Goal: Task Accomplishment & Management: Manage account settings

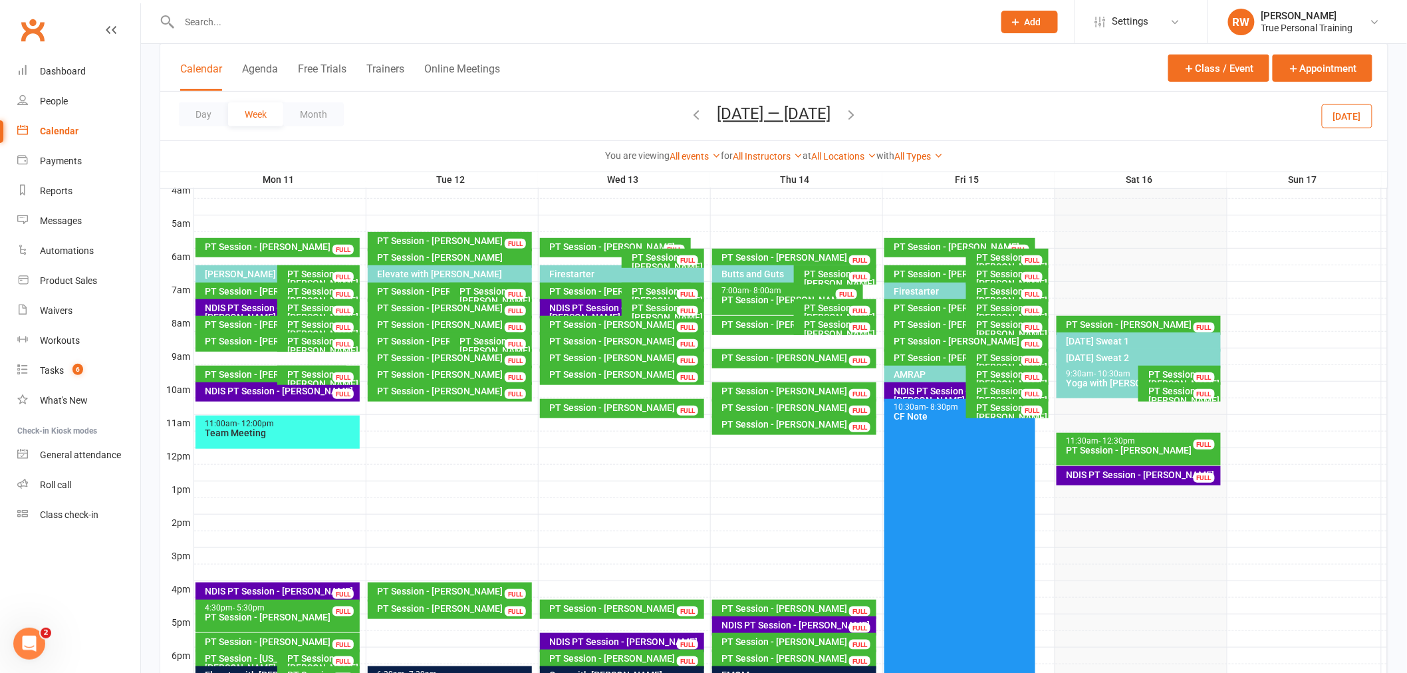
click at [973, 113] on div "Day Week Month [DATE] — [DATE] [DATE] Sun Mon Tue Wed Thu Fri Sat 27 28 29 30 3…" at bounding box center [773, 116] width 1227 height 49
click at [733, 154] on link "All Instructors" at bounding box center [768, 156] width 70 height 11
click at [720, 213] on link "[PERSON_NAME]" at bounding box center [736, 208] width 132 height 27
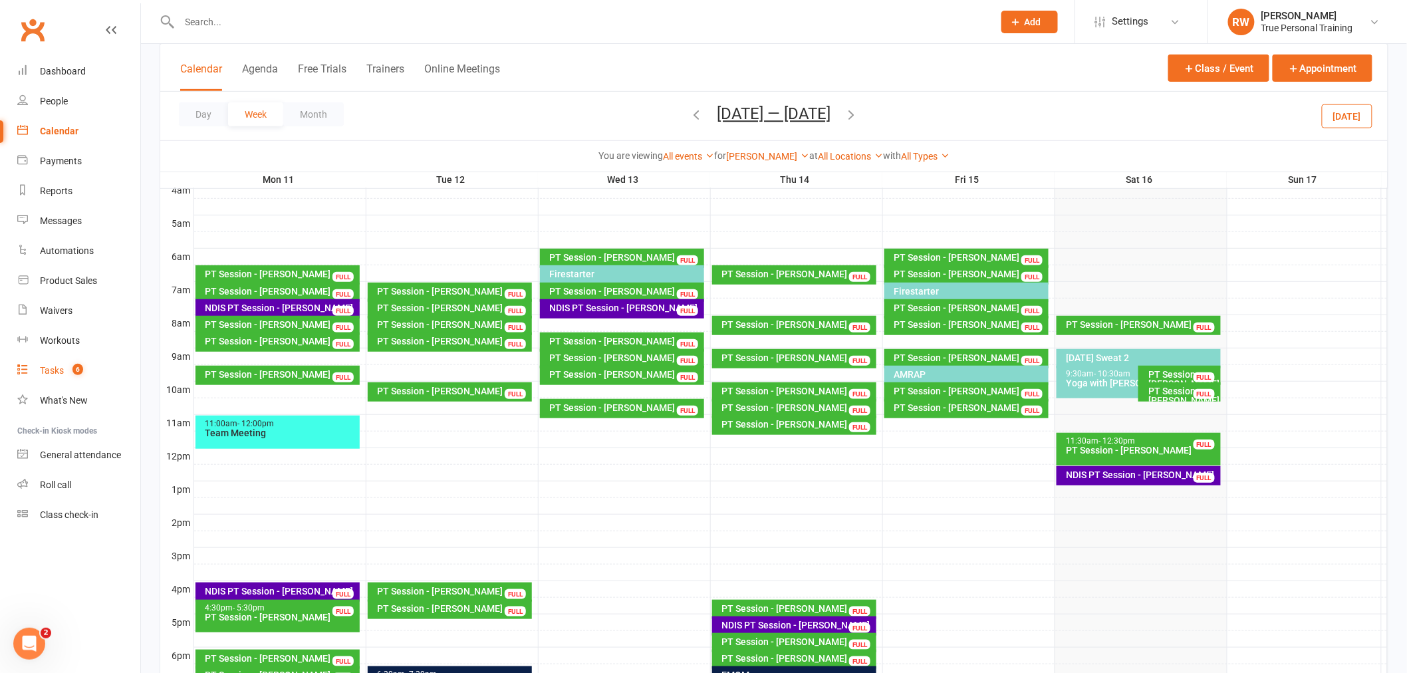
click at [63, 374] on div "Tasks" at bounding box center [52, 370] width 24 height 11
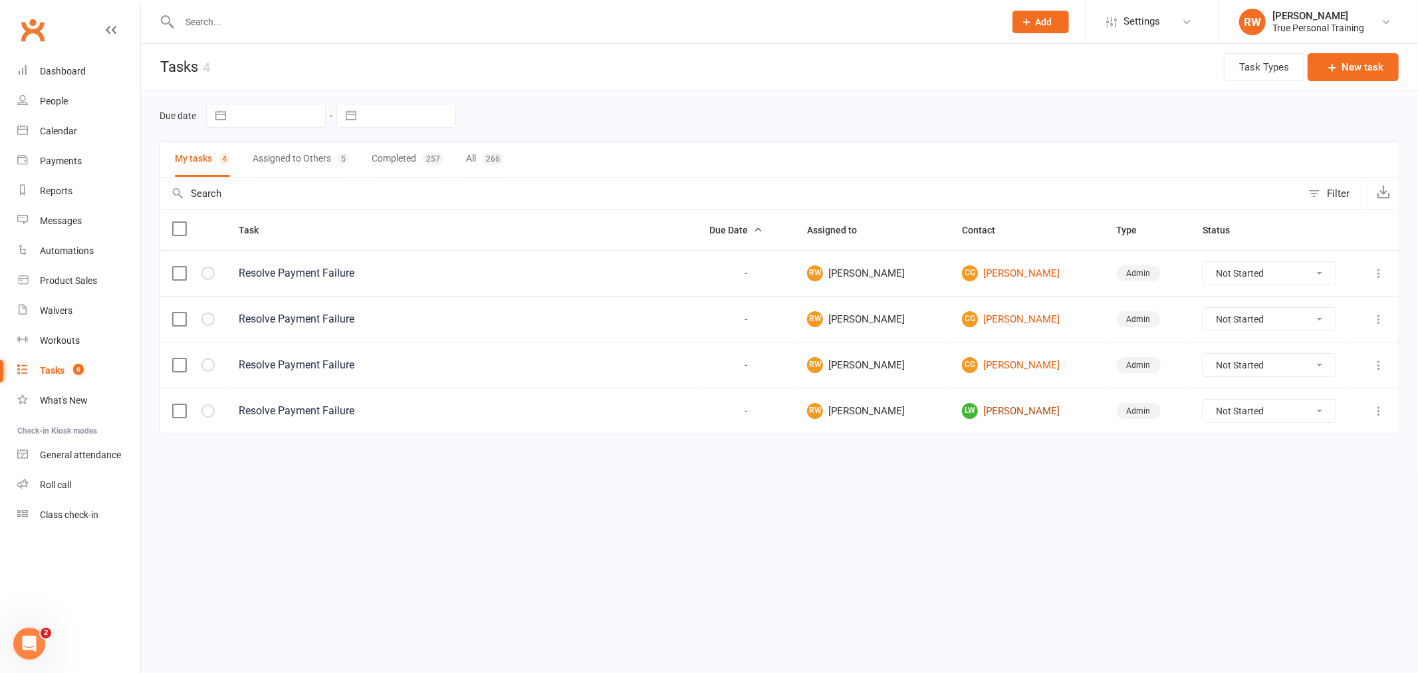
click at [1011, 410] on link "LW [PERSON_NAME]" at bounding box center [1027, 411] width 131 height 16
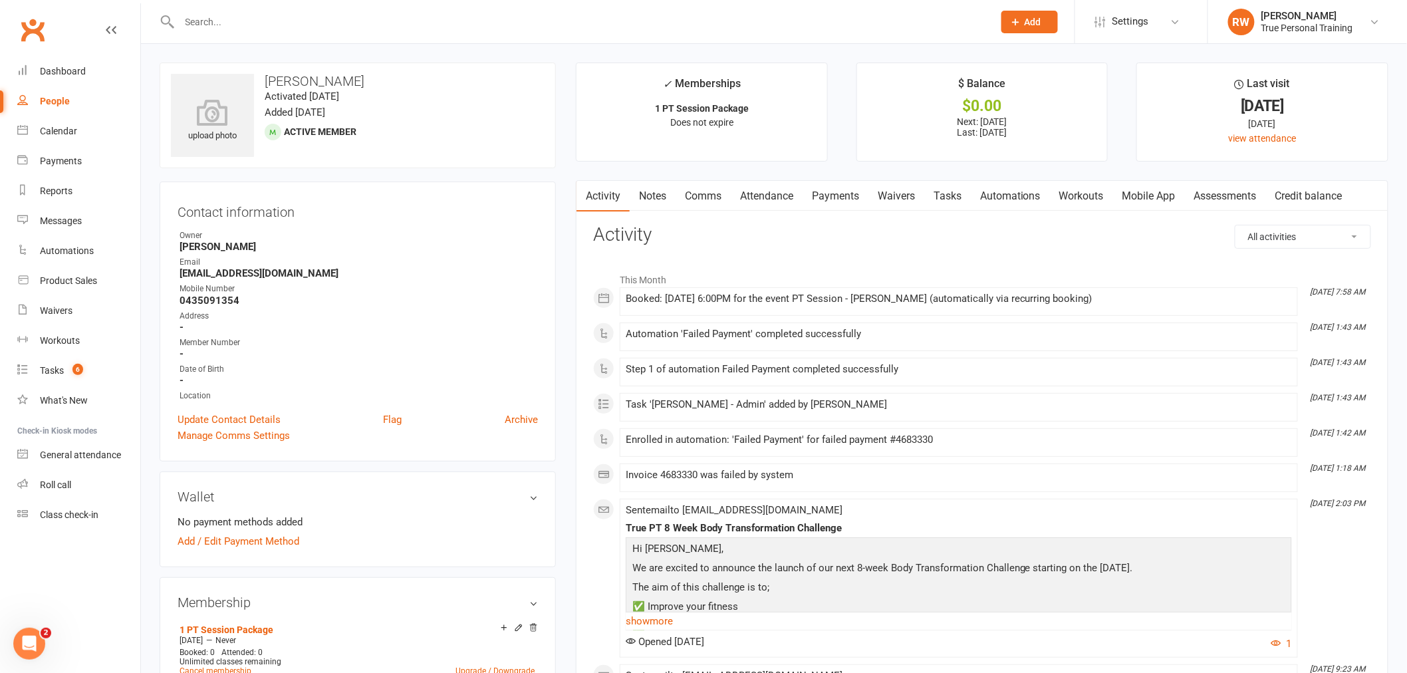
click at [838, 197] on link "Payments" at bounding box center [835, 196] width 66 height 31
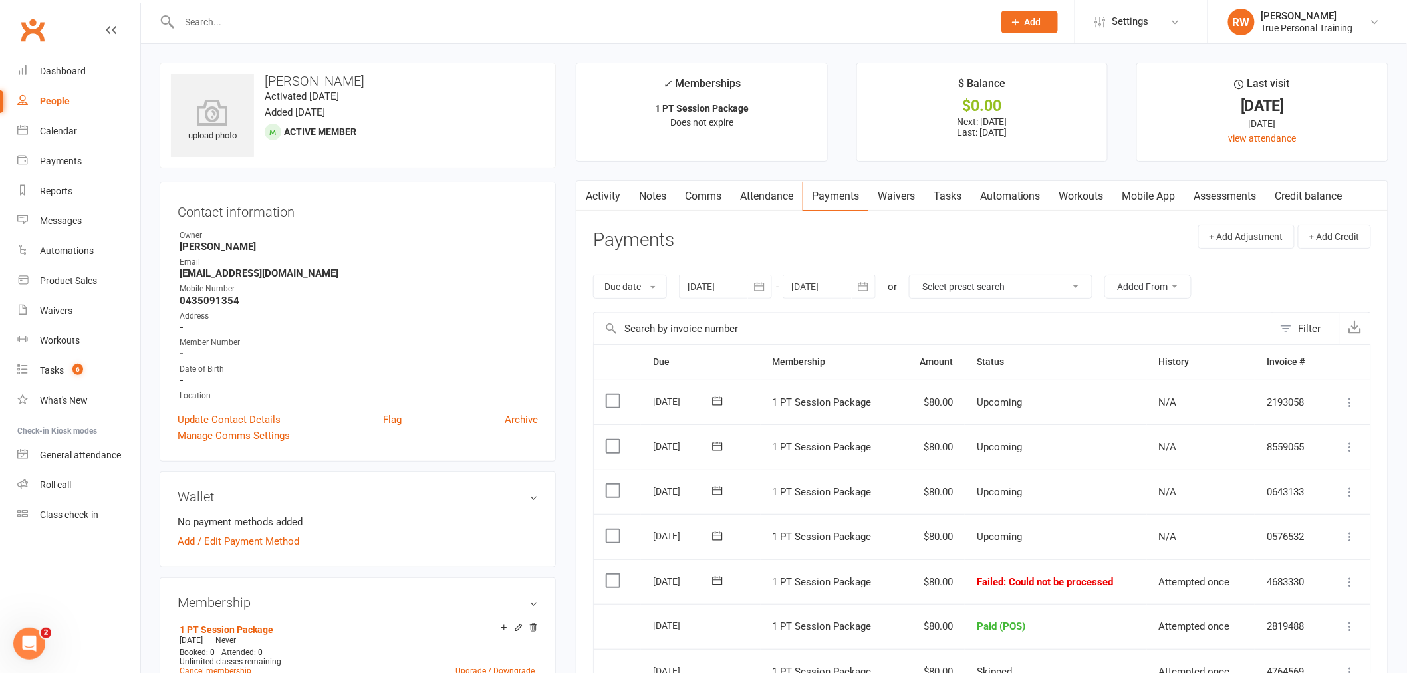
click at [1350, 582] on icon at bounding box center [1350, 581] width 13 height 13
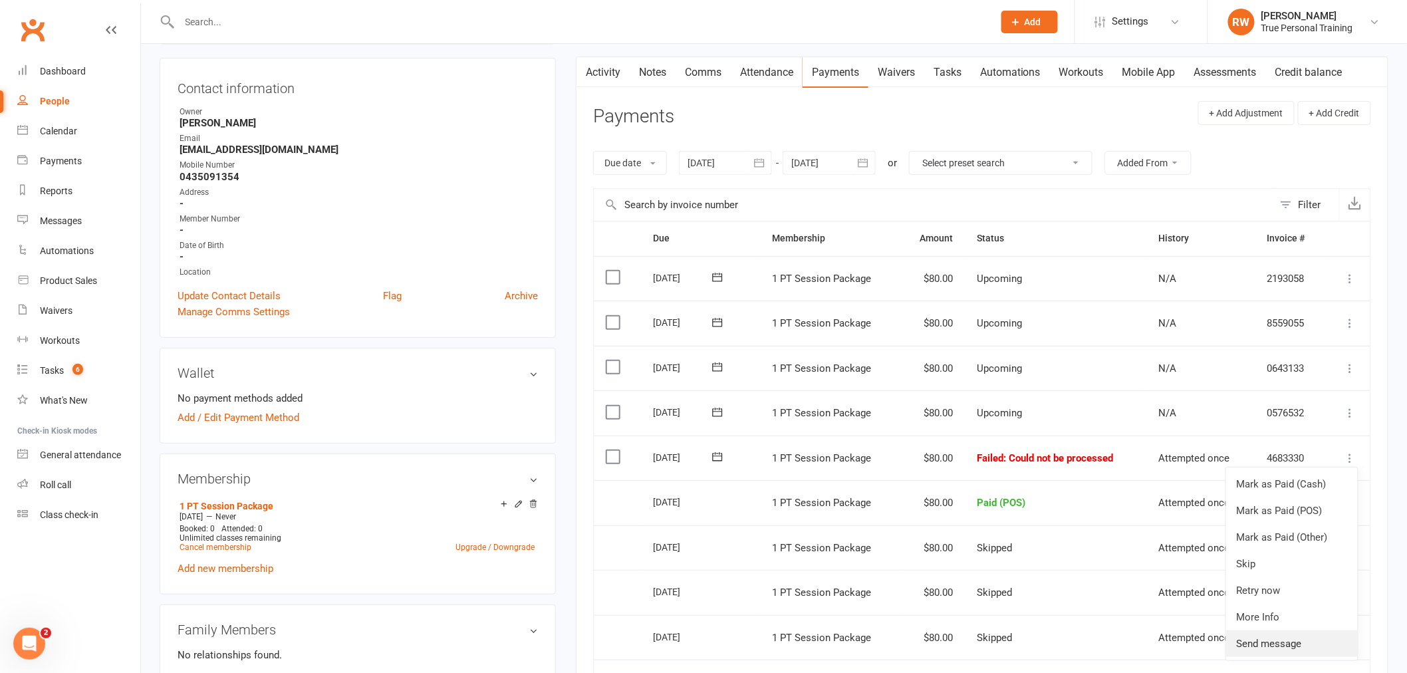
scroll to position [148, 0]
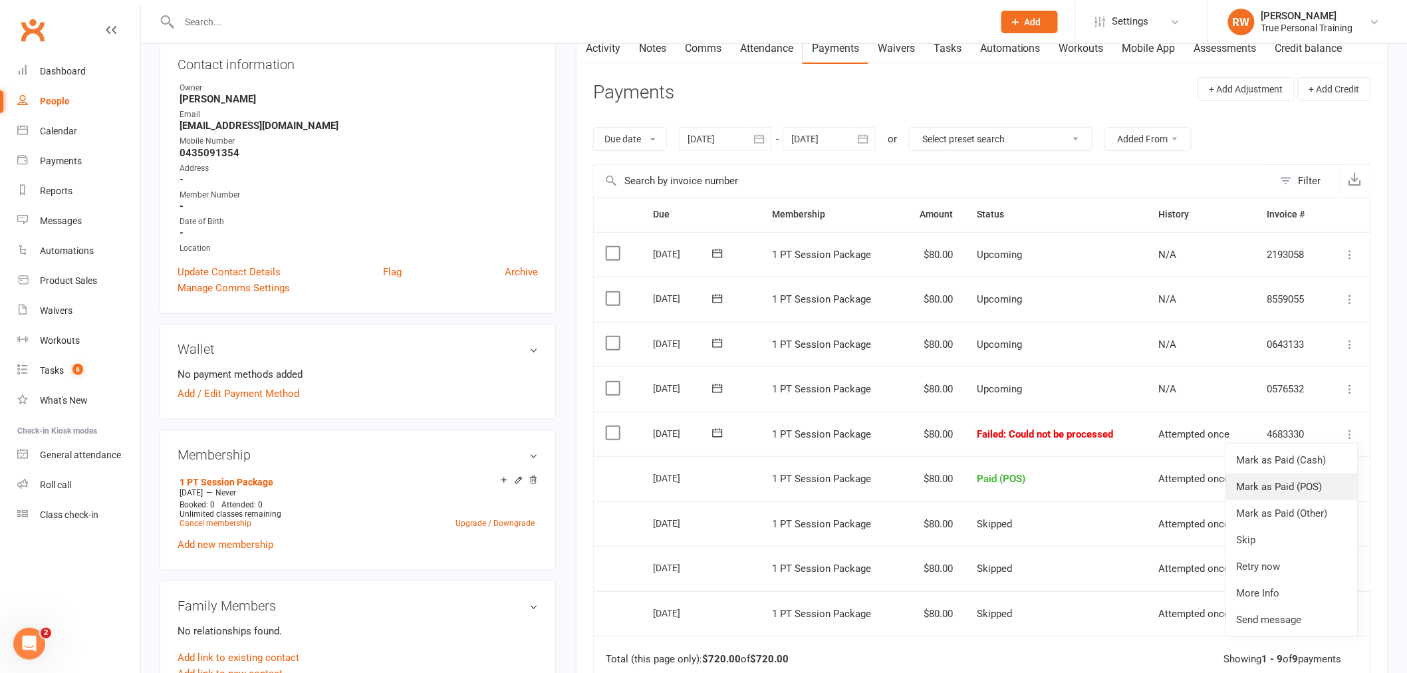
click at [1277, 489] on link "Mark as Paid (POS)" at bounding box center [1292, 486] width 132 height 27
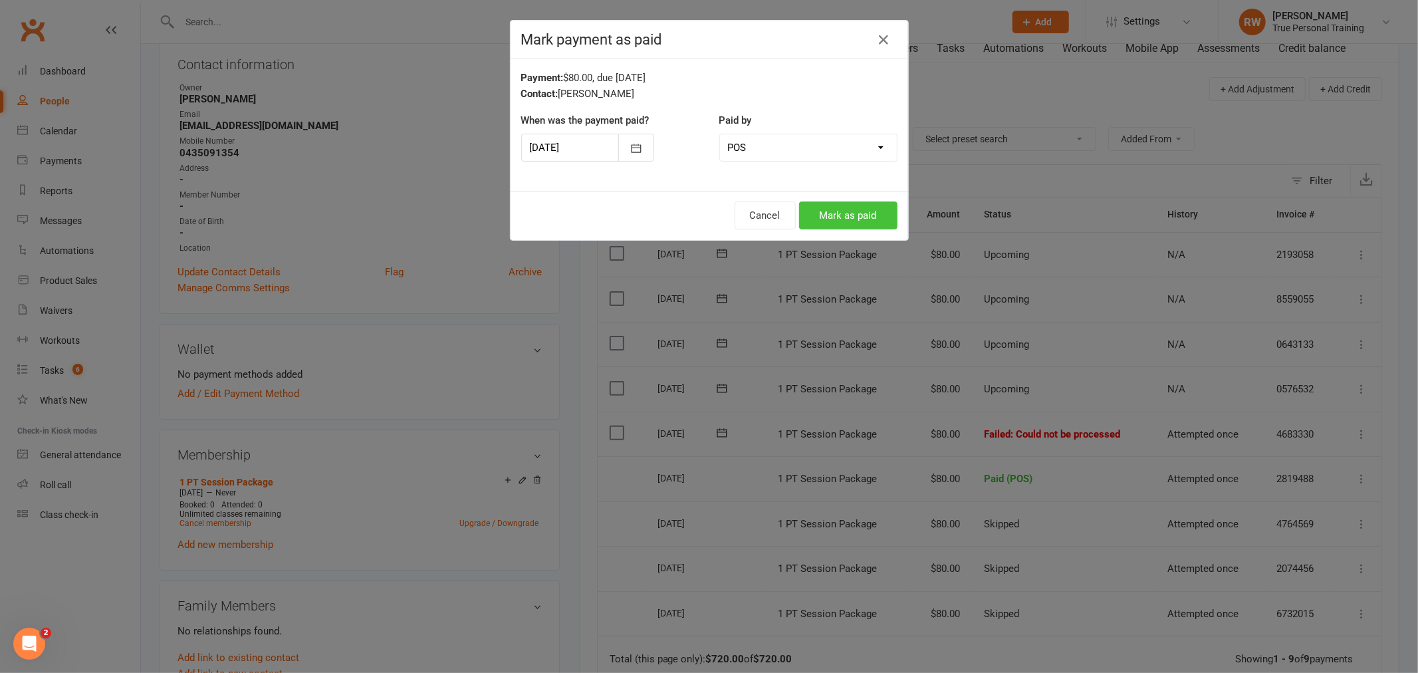
click at [855, 213] on button "Mark as paid" at bounding box center [848, 215] width 98 height 28
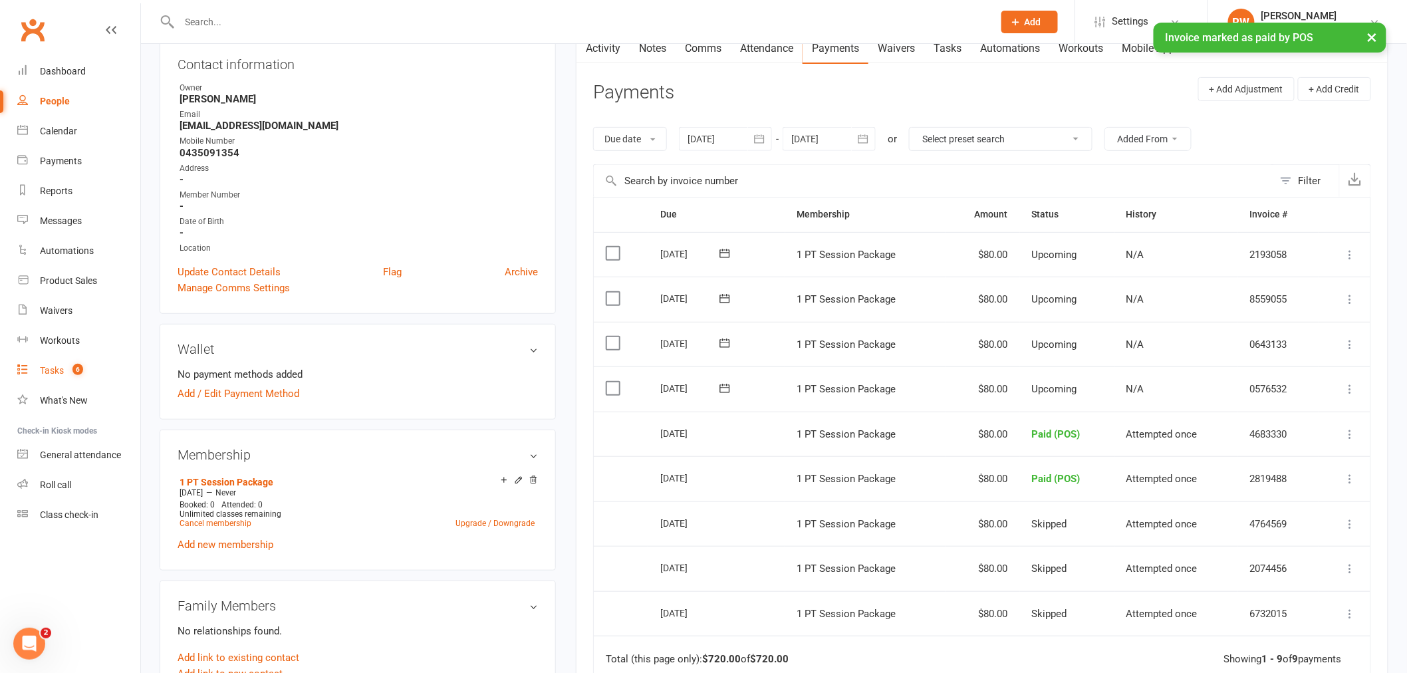
click at [54, 367] on div "Tasks" at bounding box center [52, 370] width 24 height 11
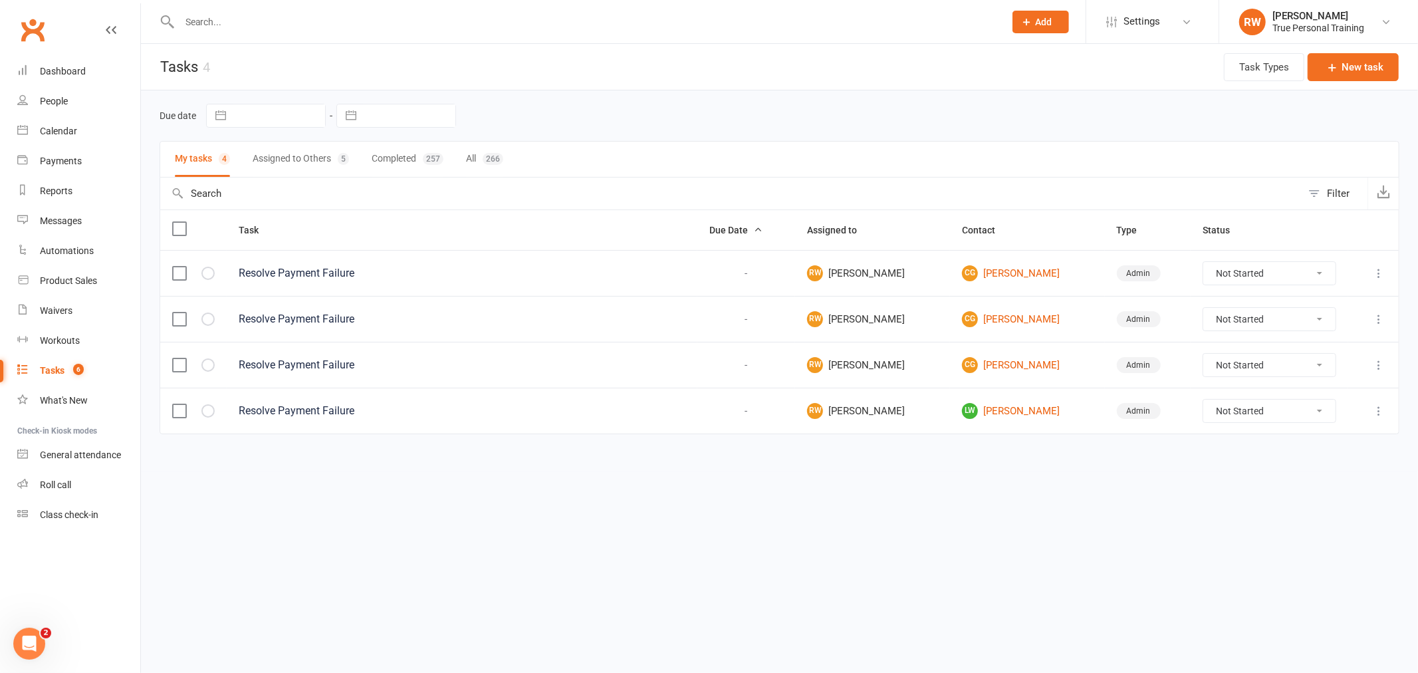
click at [1245, 417] on select "Not Started In Progress Waiting Complete" at bounding box center [1269, 411] width 132 height 23
click at [1203, 402] on select "Not Started In Progress Waiting Complete" at bounding box center [1269, 411] width 132 height 23
select select "unstarted"
click at [1278, 366] on select "Not Started In Progress Waiting Complete" at bounding box center [1269, 365] width 132 height 23
click at [1203, 355] on select "Not Started In Progress Waiting Complete" at bounding box center [1269, 365] width 132 height 23
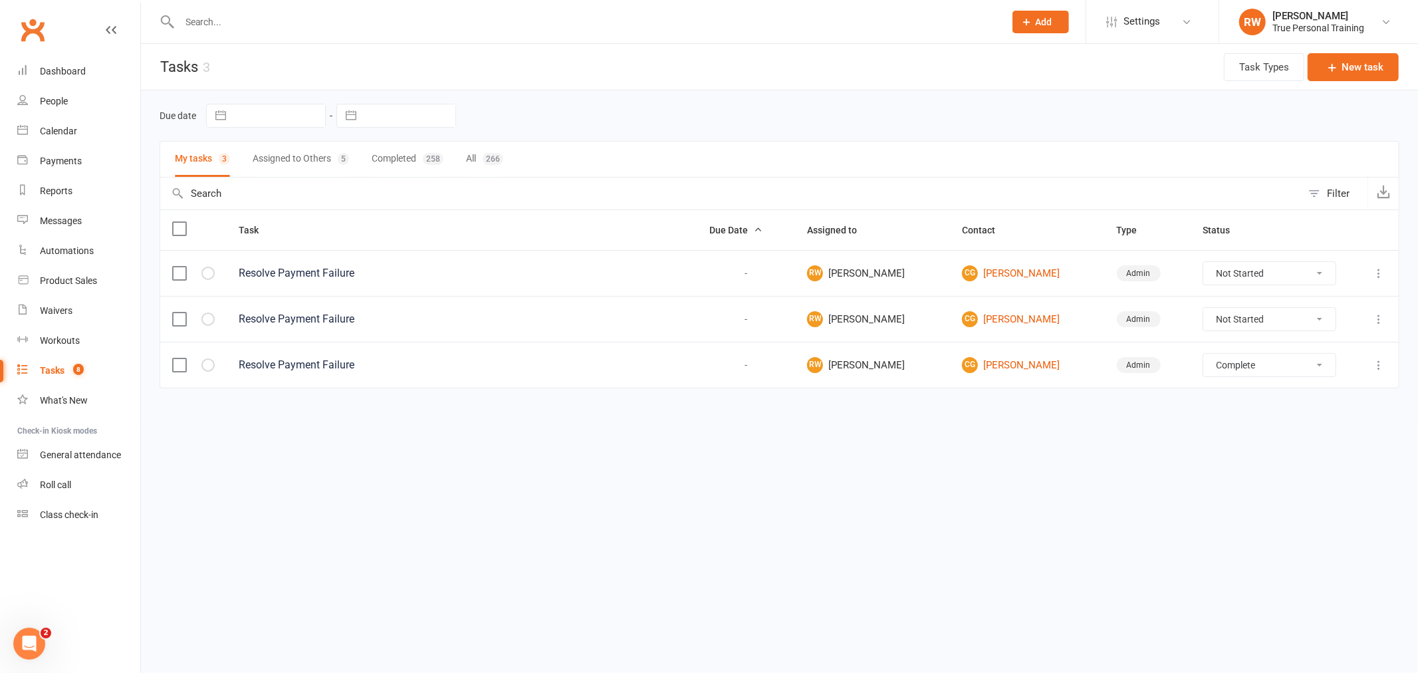
select select "unstarted"
click at [1230, 311] on select "Not Started In Progress Waiting Complete" at bounding box center [1269, 319] width 132 height 23
click at [1228, 398] on html "Prospect Member Non-attending contact Class / event Appointment Task Membership…" at bounding box center [709, 199] width 1418 height 398
click at [1215, 327] on select "Not Started In Progress Waiting Complete" at bounding box center [1269, 319] width 132 height 23
click at [1203, 309] on select "Not Started In Progress Waiting Complete" at bounding box center [1269, 319] width 132 height 23
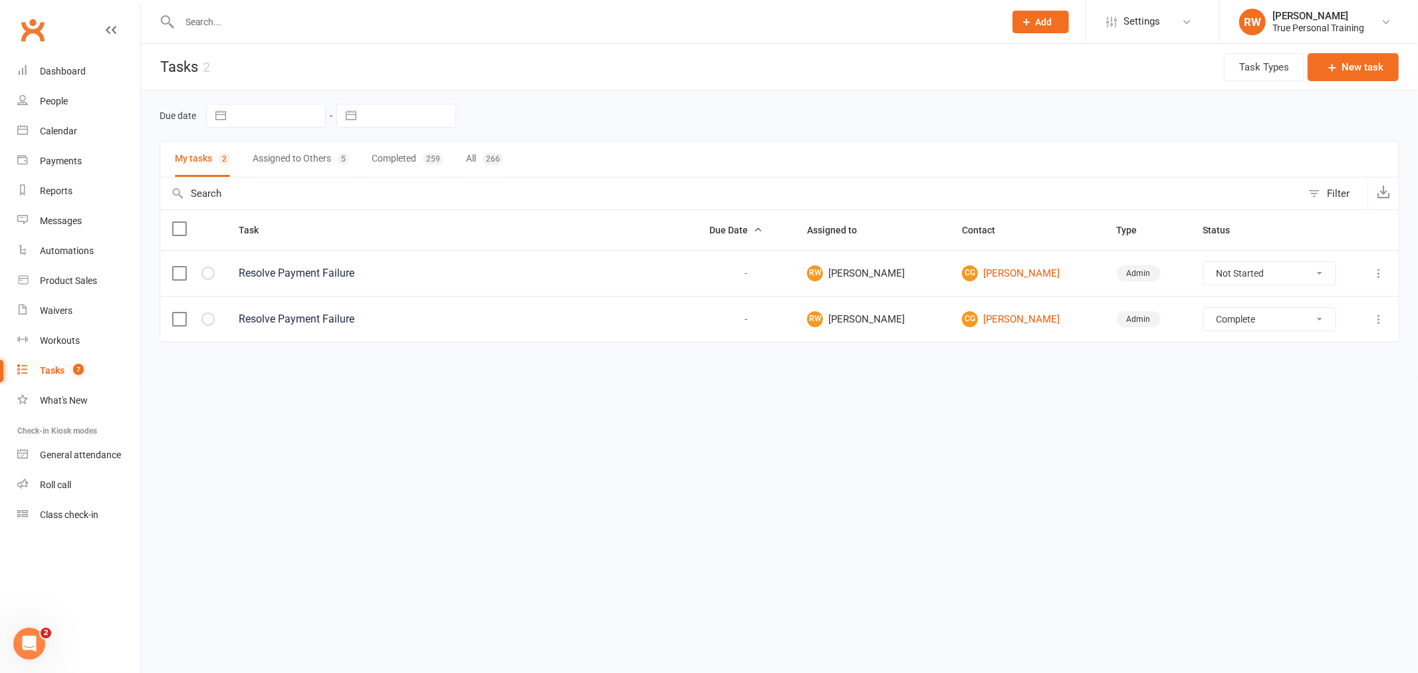
select select "unstarted"
click at [269, 31] on div at bounding box center [578, 21] width 836 height 43
click at [270, 18] on input "text" at bounding box center [586, 22] width 820 height 19
type input "[PERSON_NAME]"
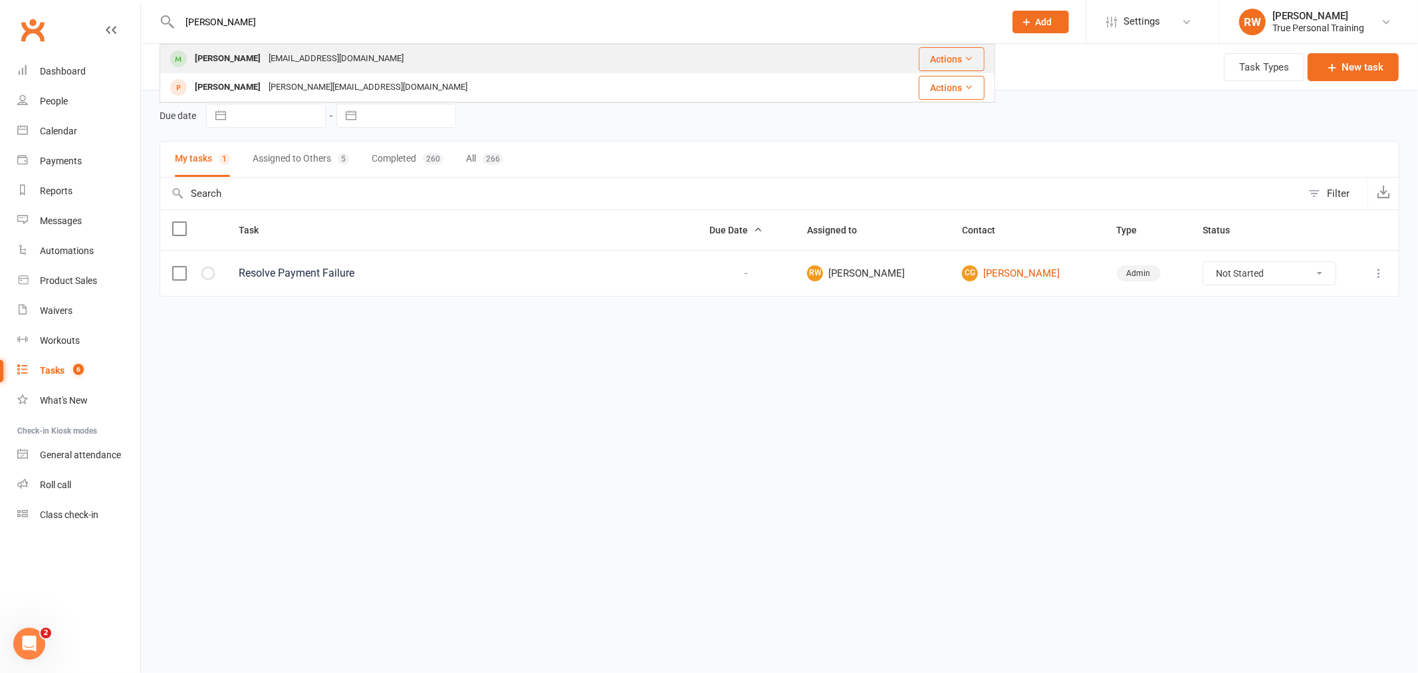
click at [276, 62] on div "[EMAIL_ADDRESS][DOMAIN_NAME]" at bounding box center [336, 58] width 143 height 19
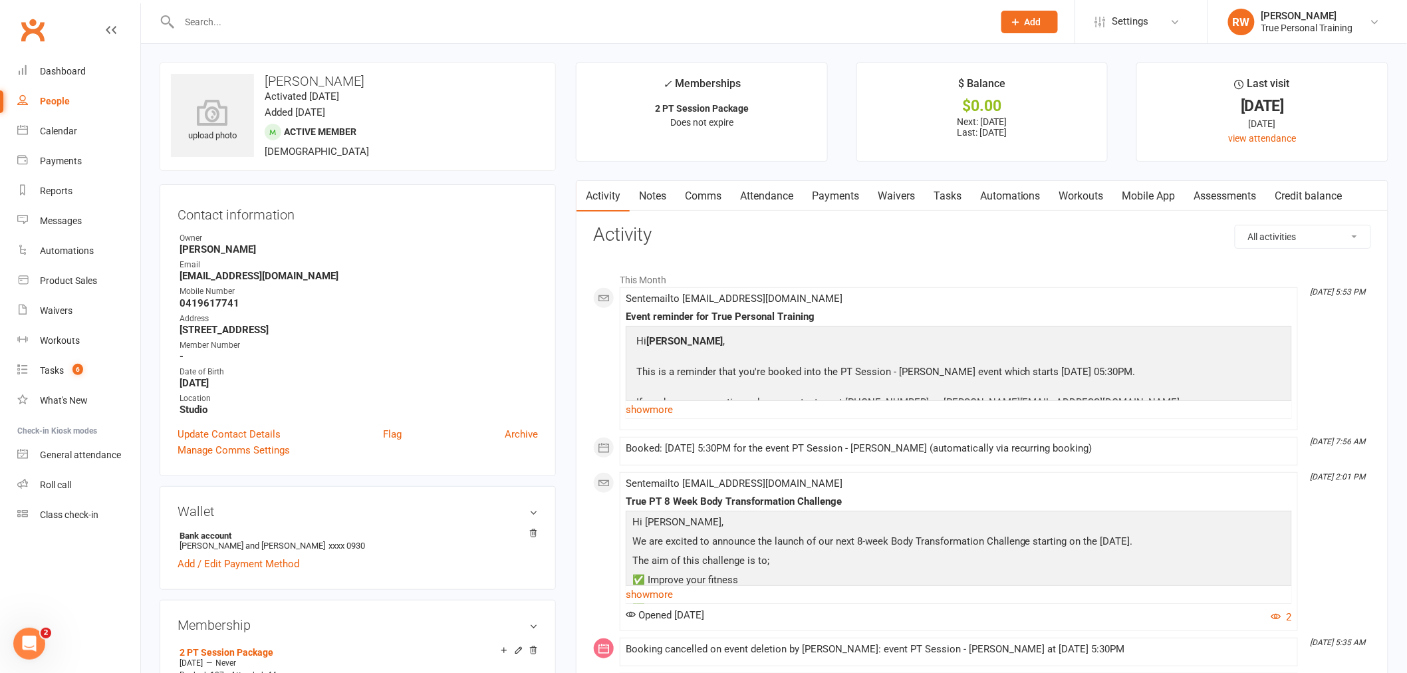
click at [828, 191] on link "Payments" at bounding box center [835, 196] width 66 height 31
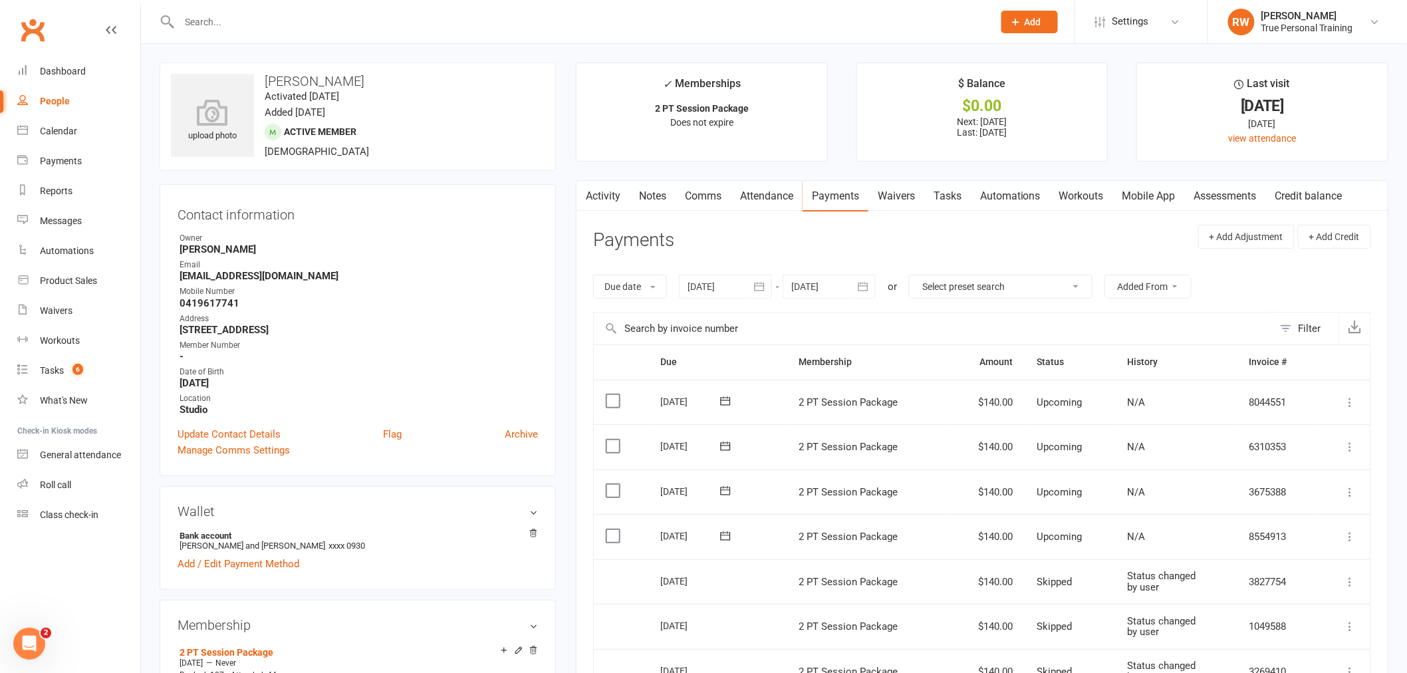
click at [1353, 537] on icon at bounding box center [1350, 536] width 13 height 13
click at [1244, 643] on link "Skip" at bounding box center [1279, 642] width 157 height 27
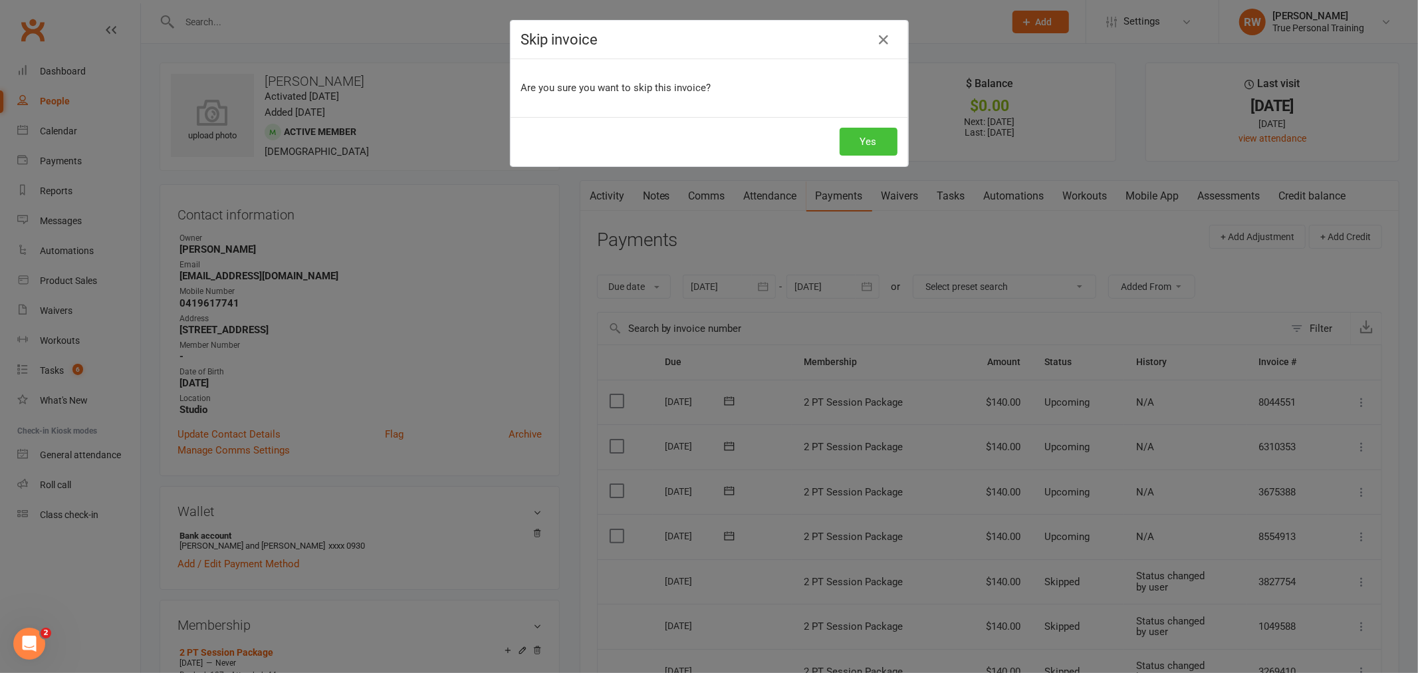
click at [843, 148] on button "Yes" at bounding box center [869, 142] width 58 height 28
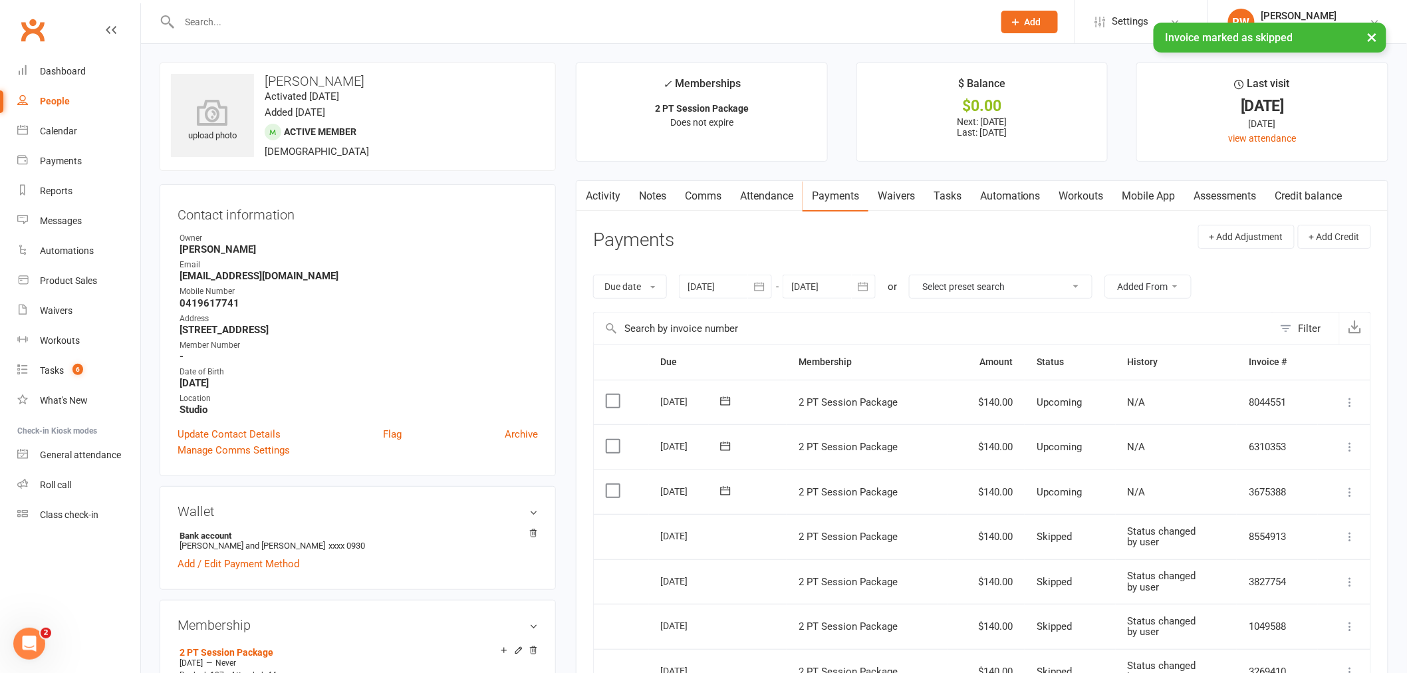
click at [1350, 493] on icon at bounding box center [1350, 491] width 13 height 13
click at [1262, 596] on link "Skip" at bounding box center [1279, 597] width 157 height 27
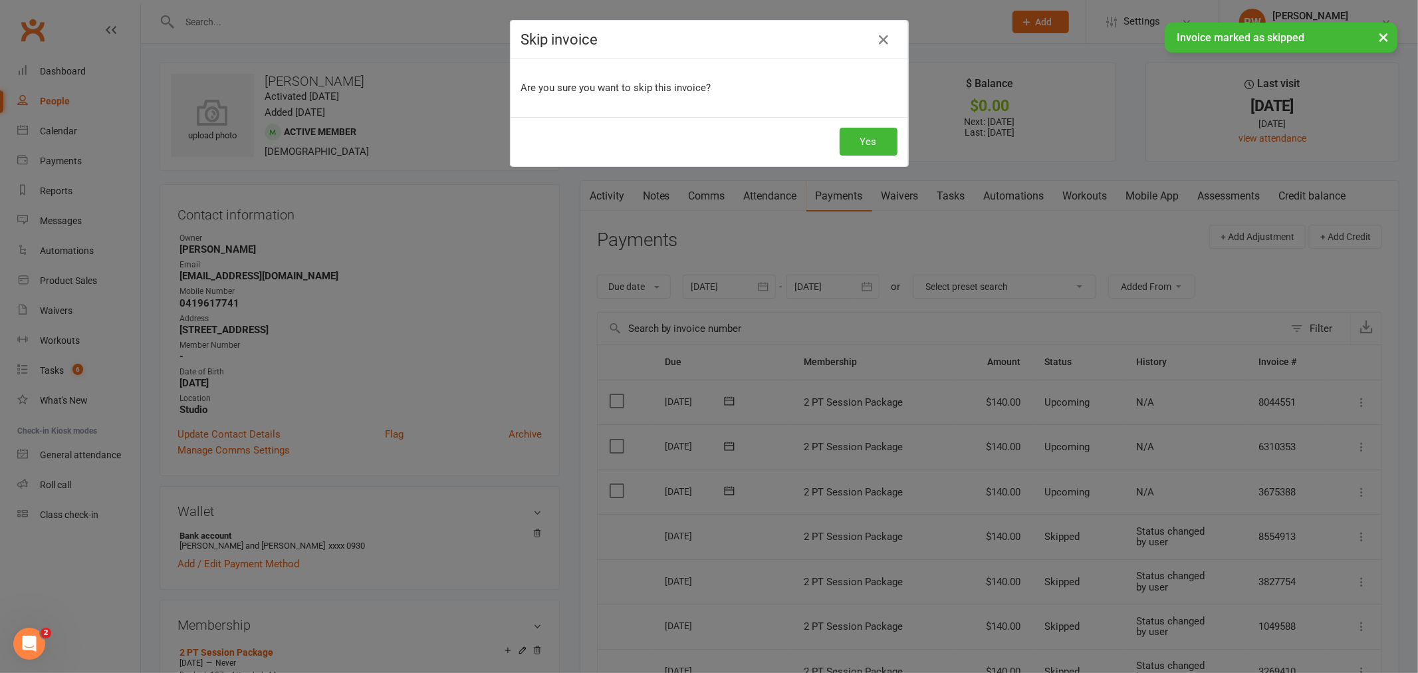
click at [842, 124] on div "Yes" at bounding box center [710, 141] width 398 height 49
click at [845, 133] on button "Yes" at bounding box center [869, 142] width 58 height 28
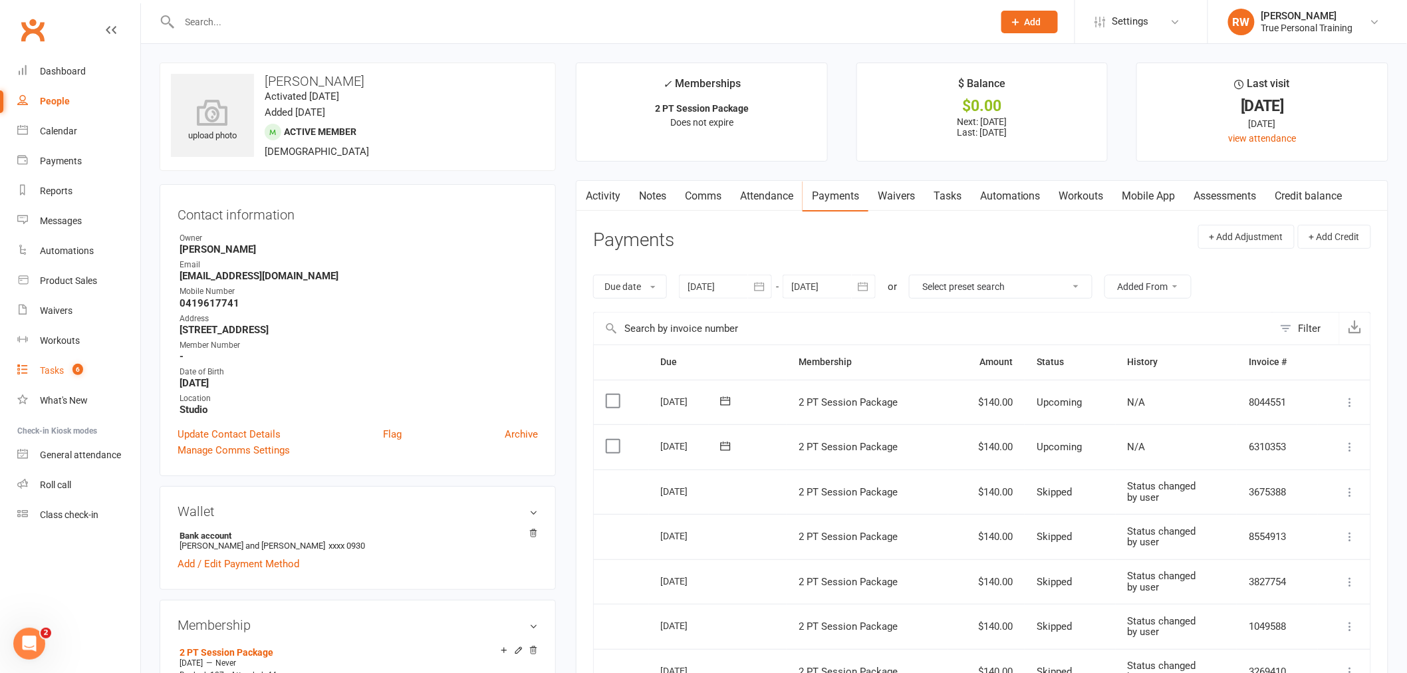
click at [53, 367] on div "Tasks" at bounding box center [52, 370] width 24 height 11
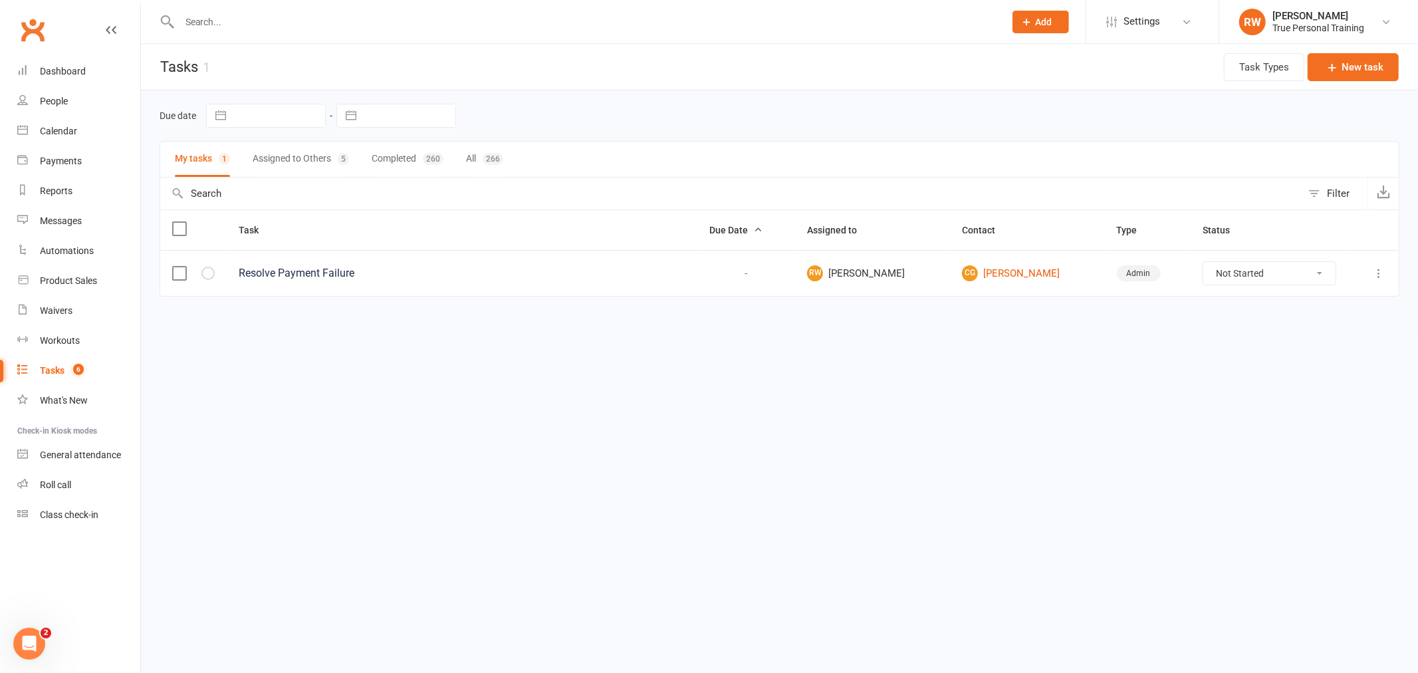
click at [303, 163] on button "Assigned to Others 5" at bounding box center [301, 159] width 96 height 35
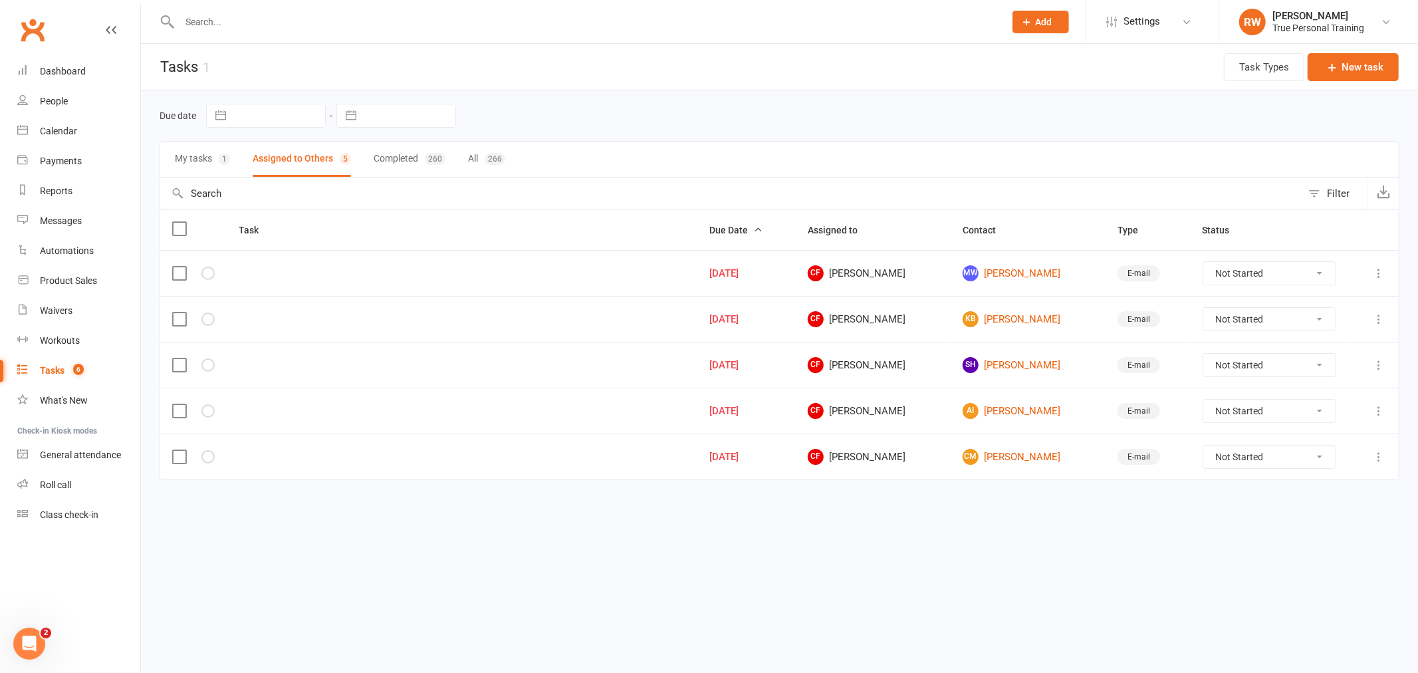
click at [1258, 275] on select "Not Started In Progress Waiting Complete" at bounding box center [1269, 273] width 132 height 23
click at [1203, 263] on select "Not Started In Progress Waiting Complete" at bounding box center [1269, 273] width 132 height 23
select select "unstarted"
click at [1234, 273] on select "Not Started In Progress Waiting Complete" at bounding box center [1269, 273] width 132 height 23
click at [1203, 263] on select "Not Started In Progress Waiting Complete" at bounding box center [1269, 273] width 132 height 23
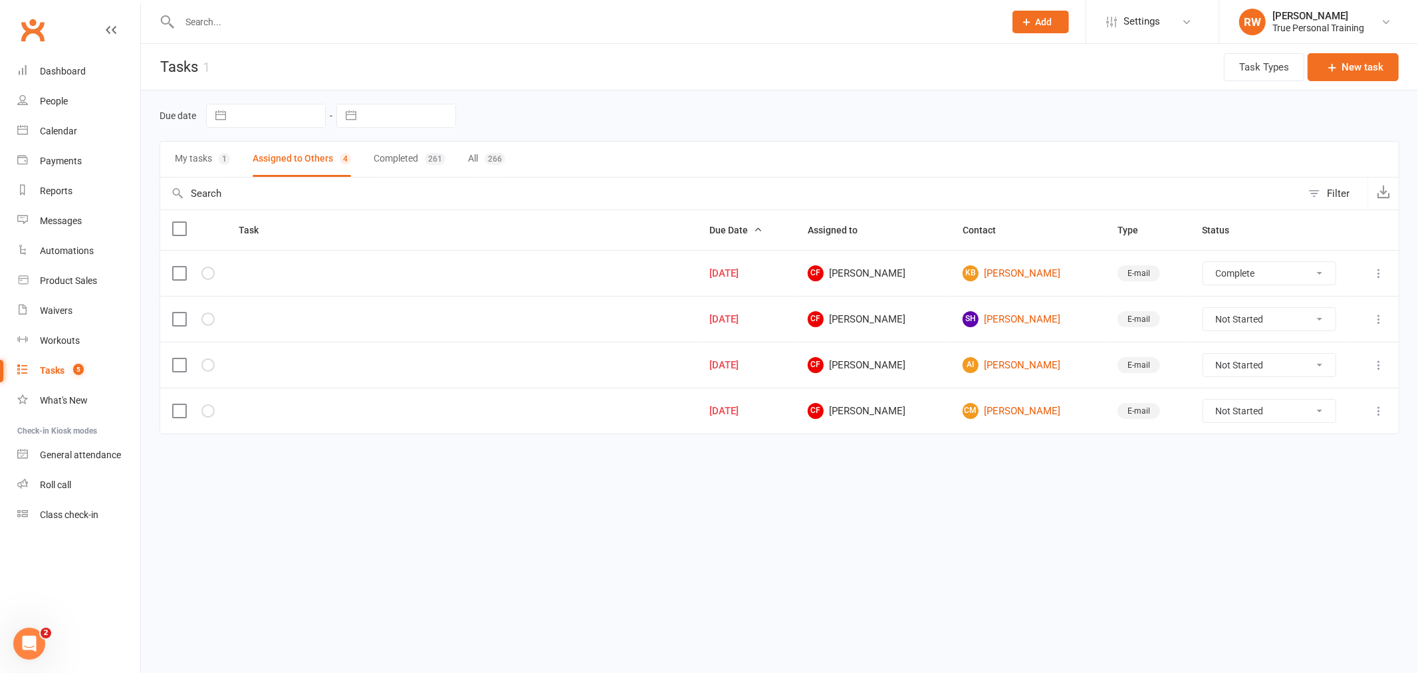
select select "unstarted"
click at [1211, 267] on select "Not Started In Progress Waiting Complete" at bounding box center [1269, 273] width 132 height 23
click at [1203, 263] on select "Not Started In Progress Waiting Complete" at bounding box center [1269, 273] width 132 height 23
select select "unstarted"
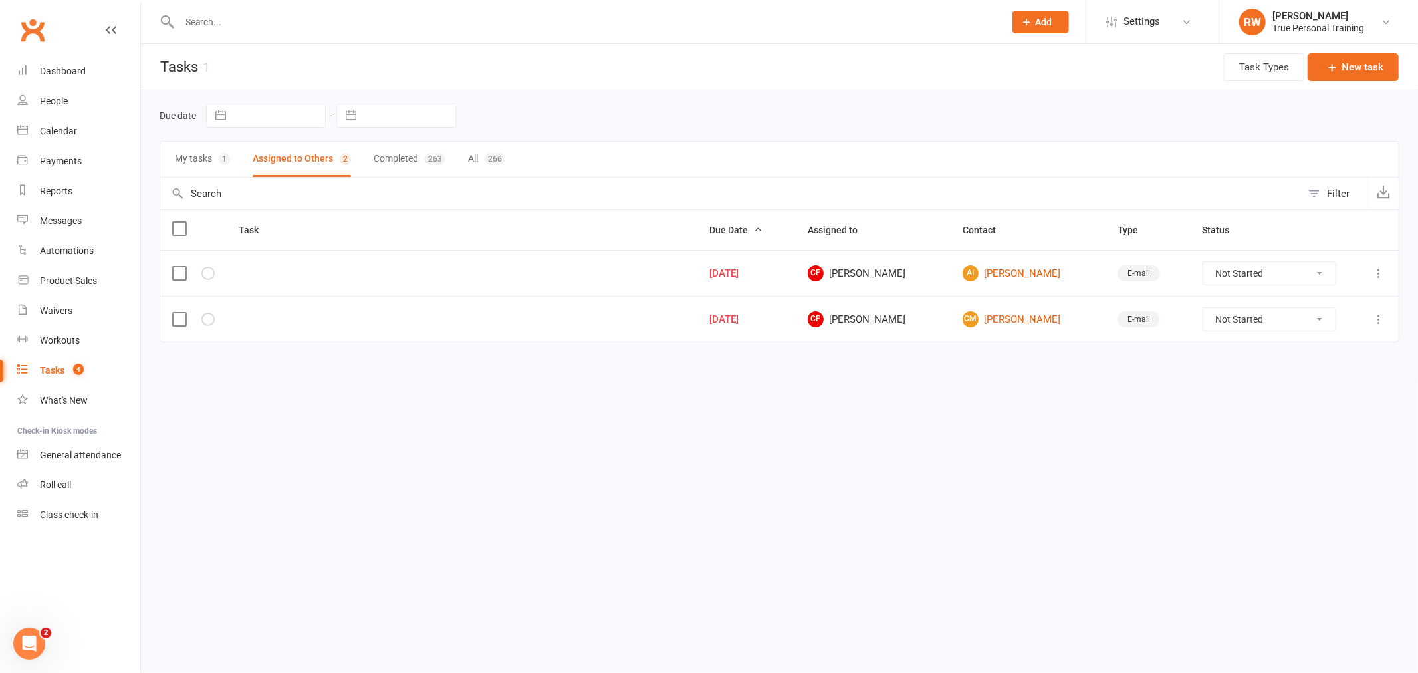
drag, startPoint x: 919, startPoint y: 162, endPoint x: 904, endPoint y: 158, distance: 15.6
click at [918, 162] on div "My tasks 1 Assigned to Others 2 Completed 263 All 266" at bounding box center [780, 159] width 1240 height 37
click at [62, 131] on div "Calendar" at bounding box center [58, 131] width 37 height 11
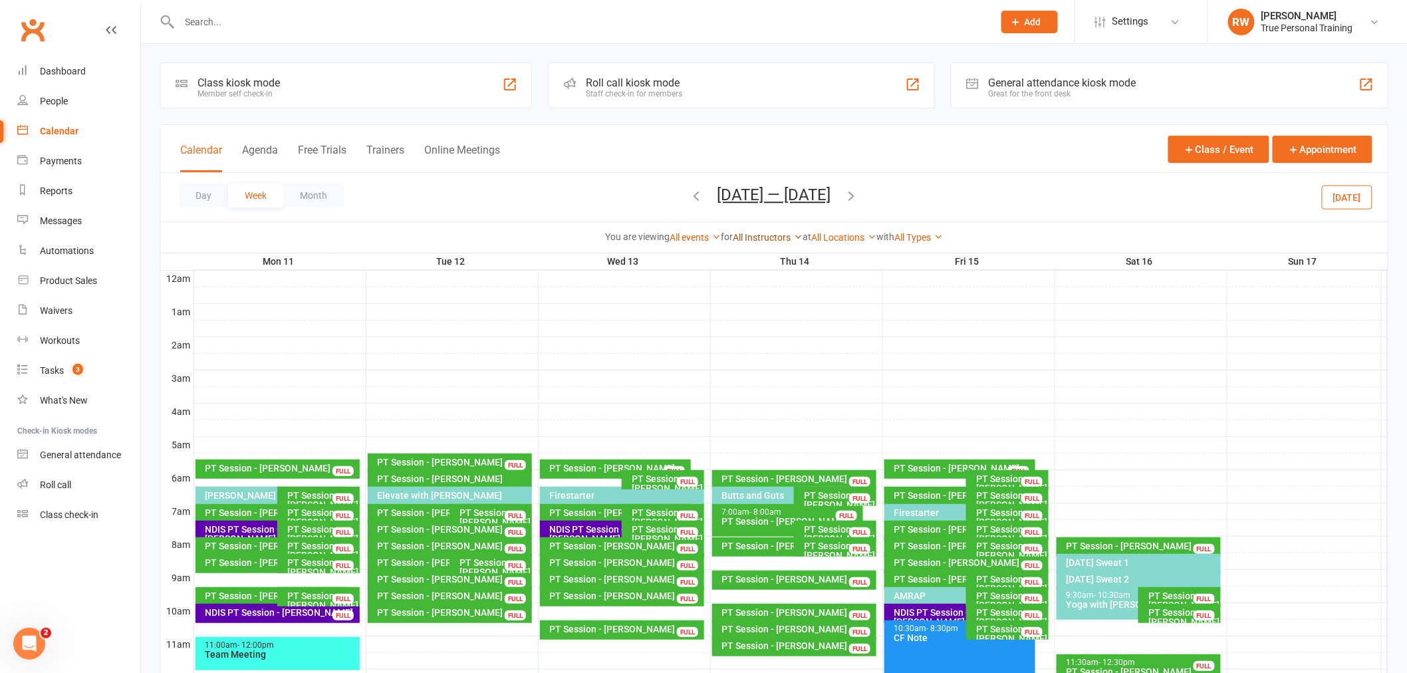
click at [772, 241] on link "All Instructors" at bounding box center [768, 237] width 70 height 11
click at [750, 271] on link "[PERSON_NAME]" at bounding box center [736, 262] width 132 height 27
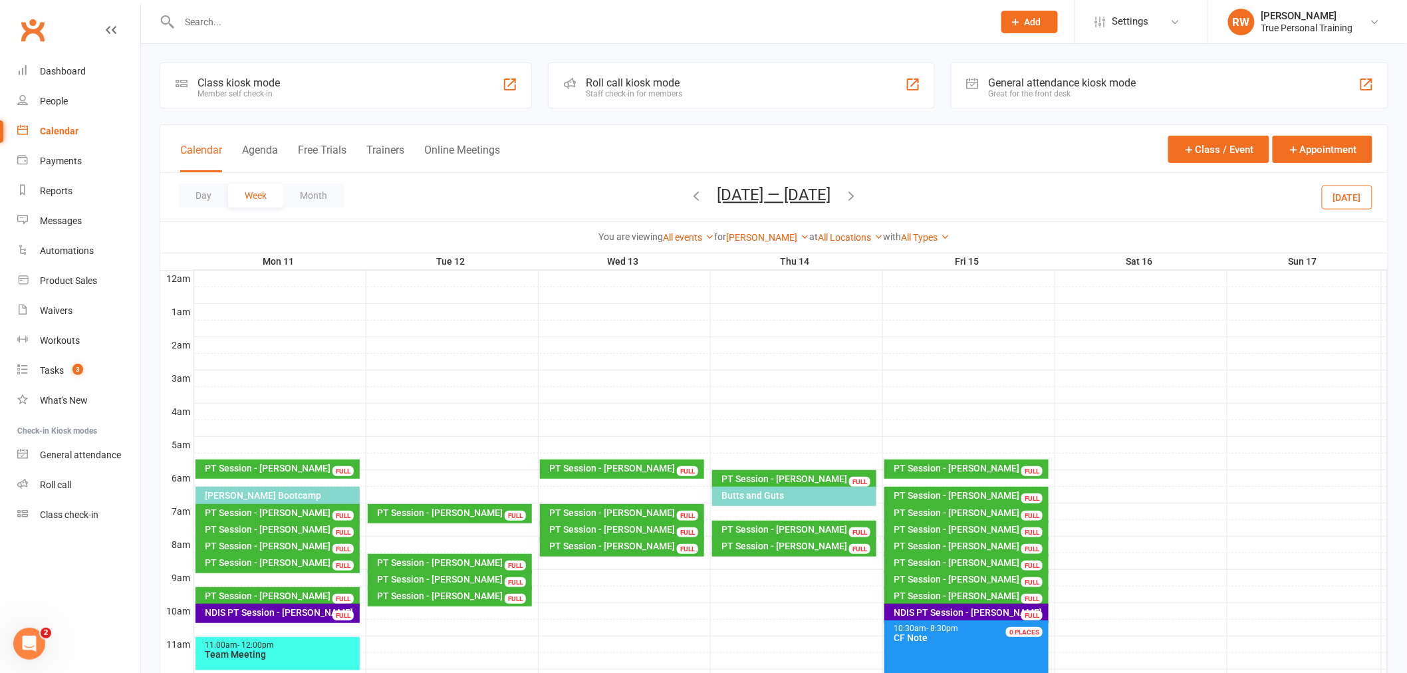
click at [858, 204] on button "button" at bounding box center [851, 196] width 15 height 23
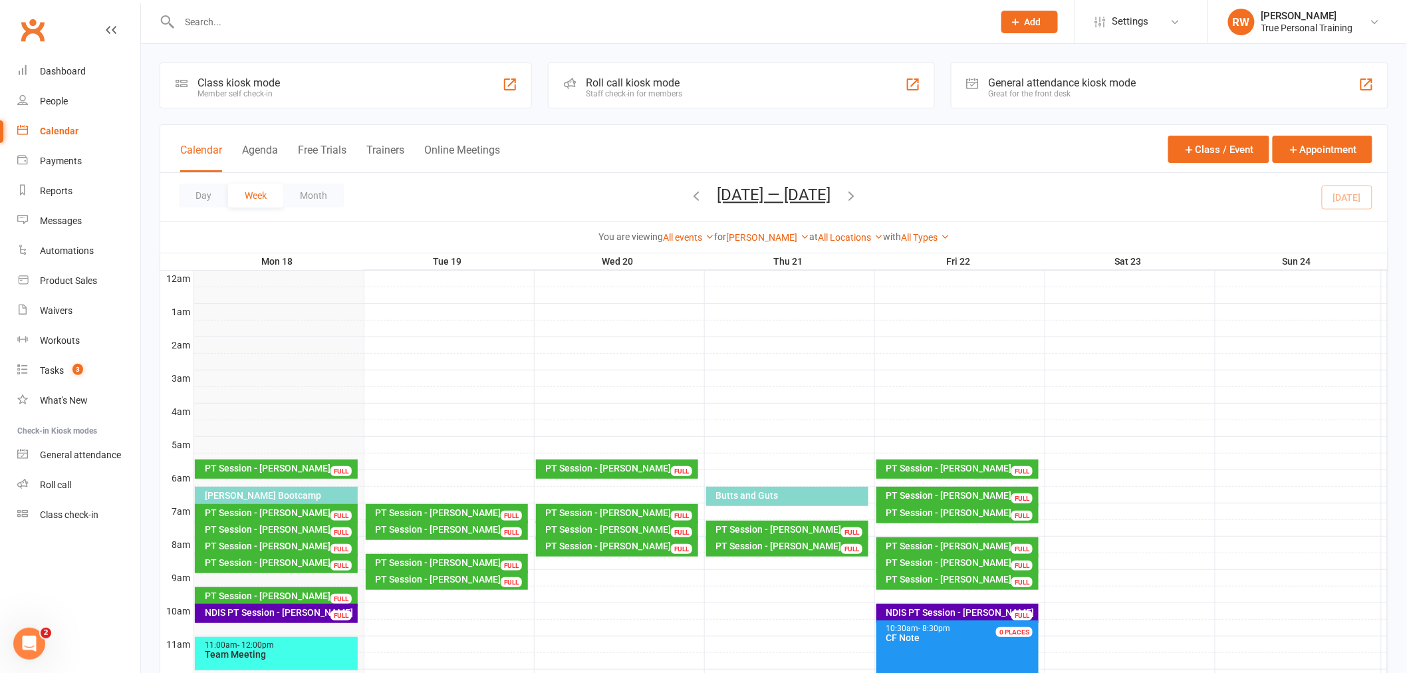
scroll to position [221, 0]
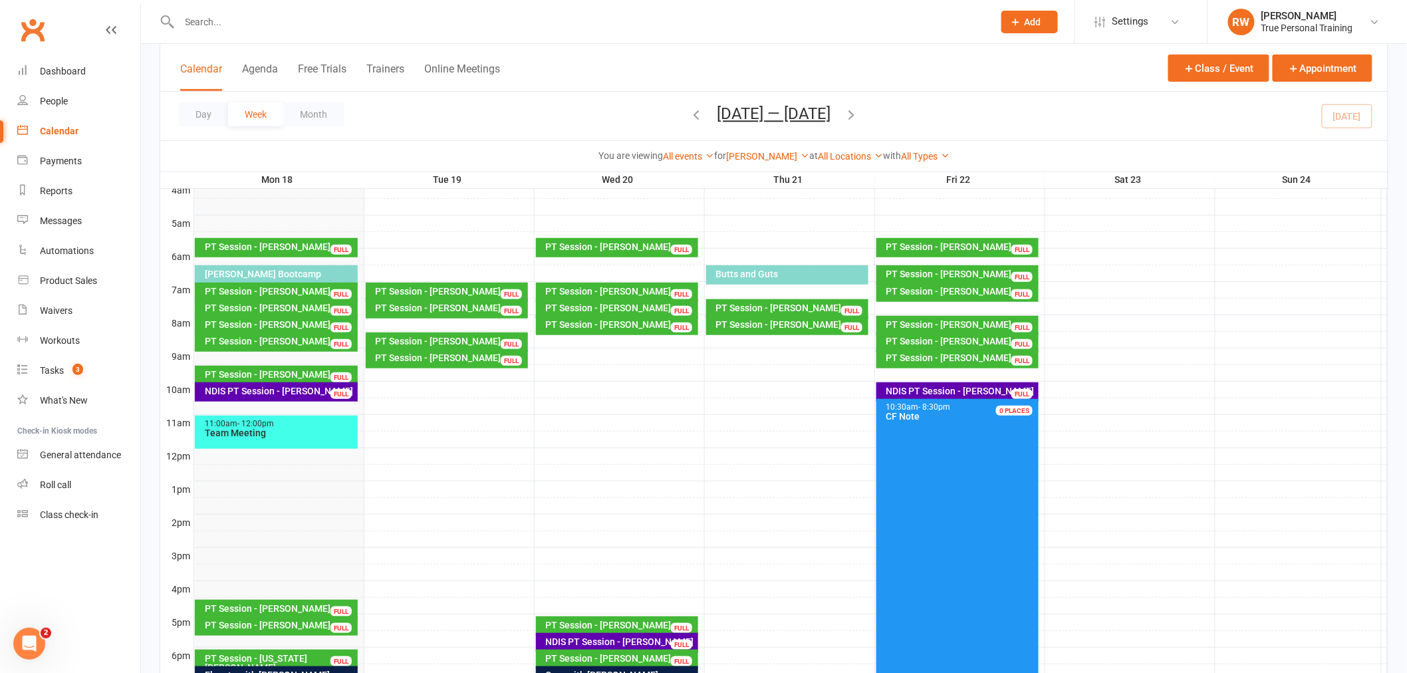
click at [844, 104] on button "button" at bounding box center [851, 115] width 15 height 23
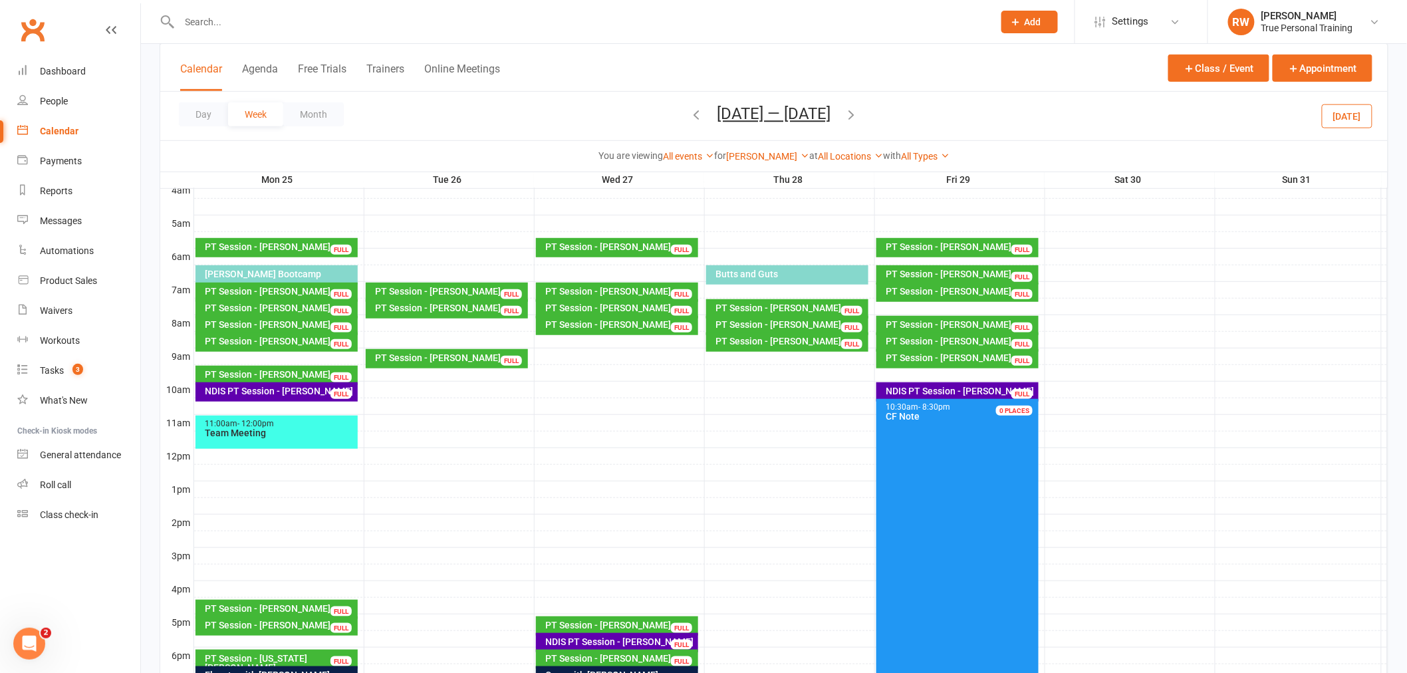
click at [844, 104] on button "button" at bounding box center [851, 115] width 15 height 23
click at [237, 273] on div "[PERSON_NAME] Bootcamp" at bounding box center [280, 273] width 151 height 9
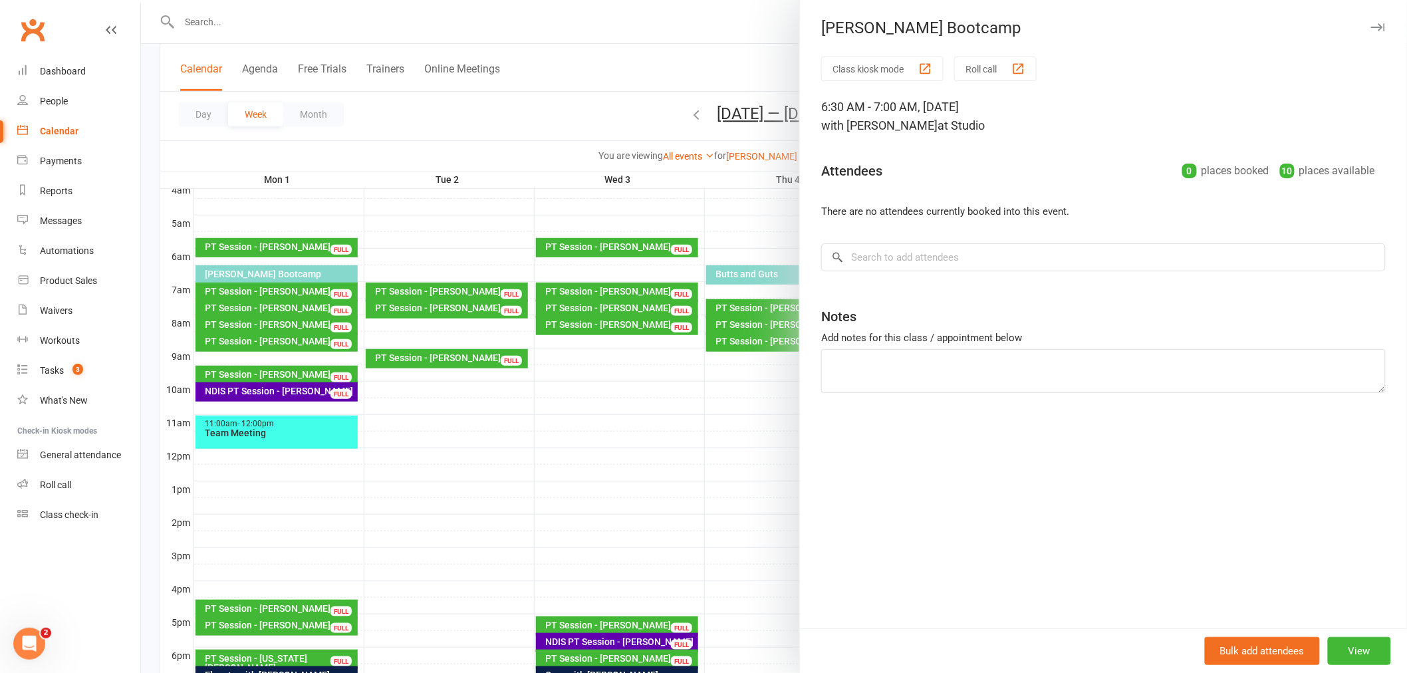
click at [592, 88] on div at bounding box center [774, 336] width 1266 height 673
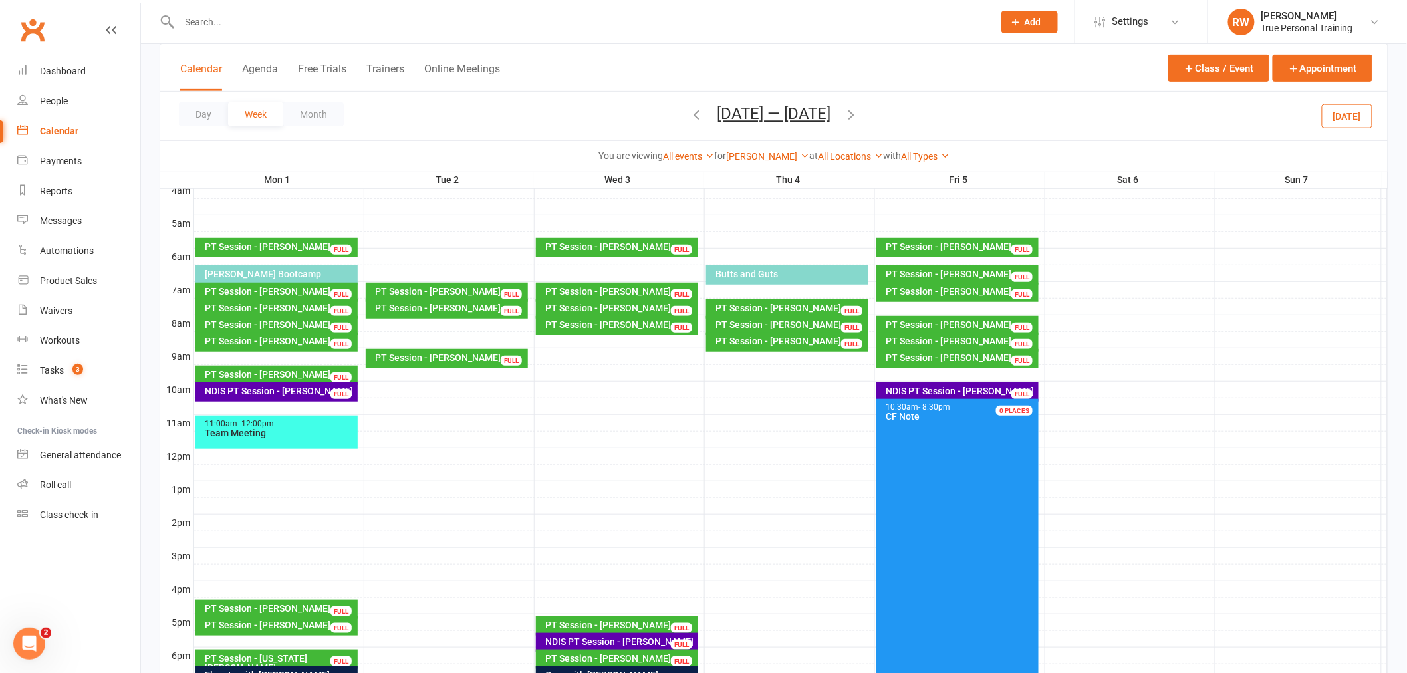
click at [321, 389] on div "NDIS PT Session - [PERSON_NAME]" at bounding box center [280, 390] width 151 height 9
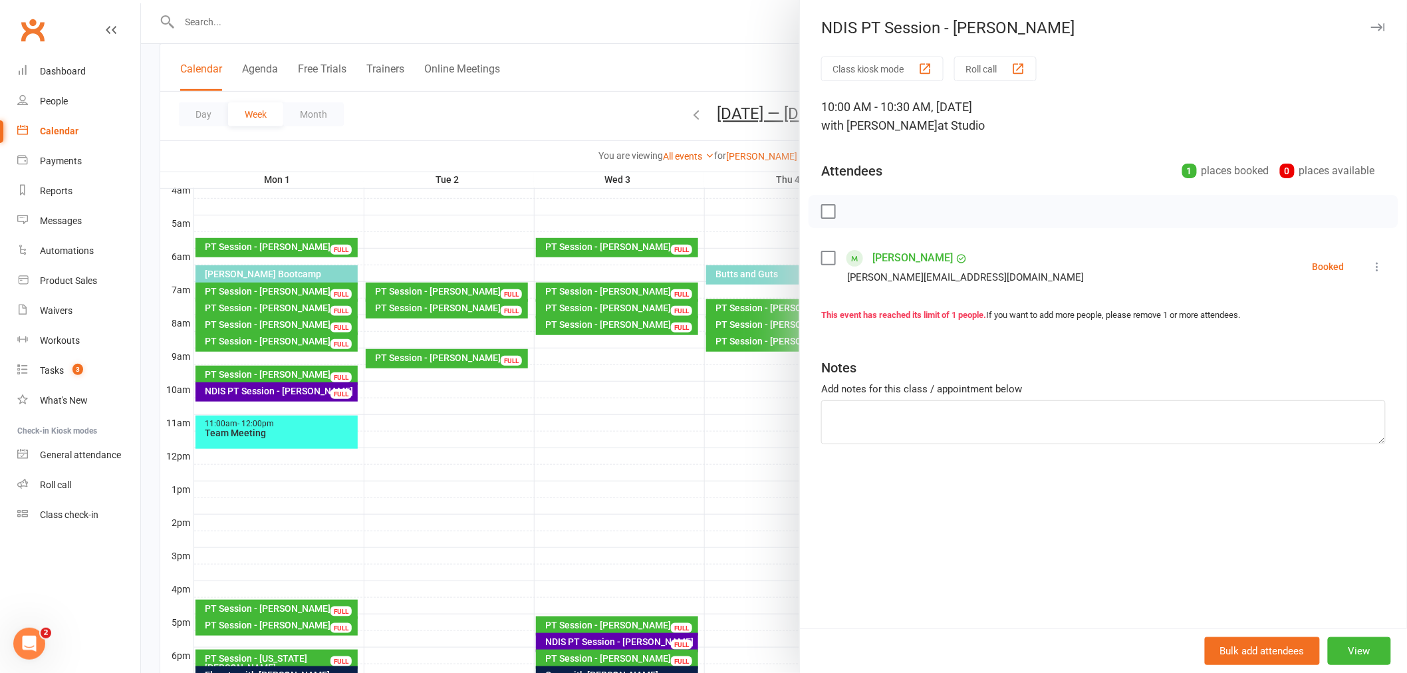
drag, startPoint x: 459, startPoint y: 96, endPoint x: 455, endPoint y: 107, distance: 11.6
click at [459, 98] on div at bounding box center [774, 336] width 1266 height 673
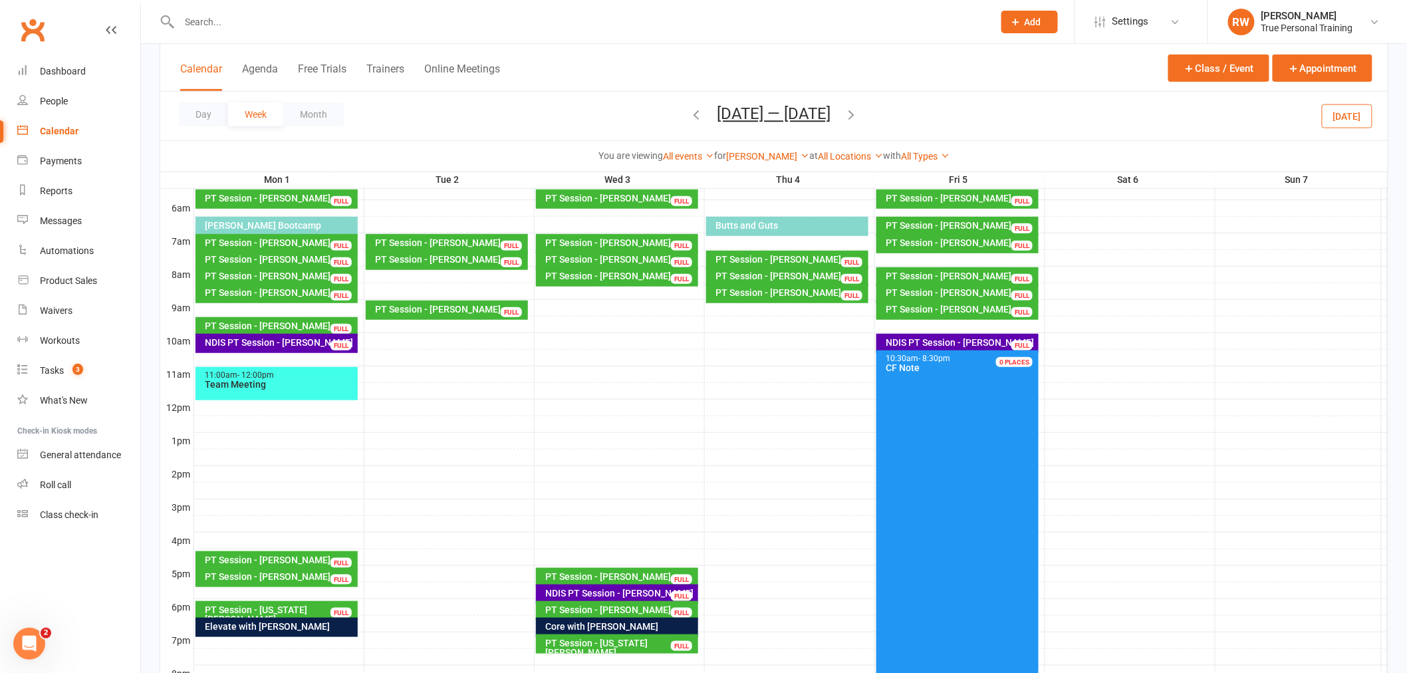
scroll to position [295, 0]
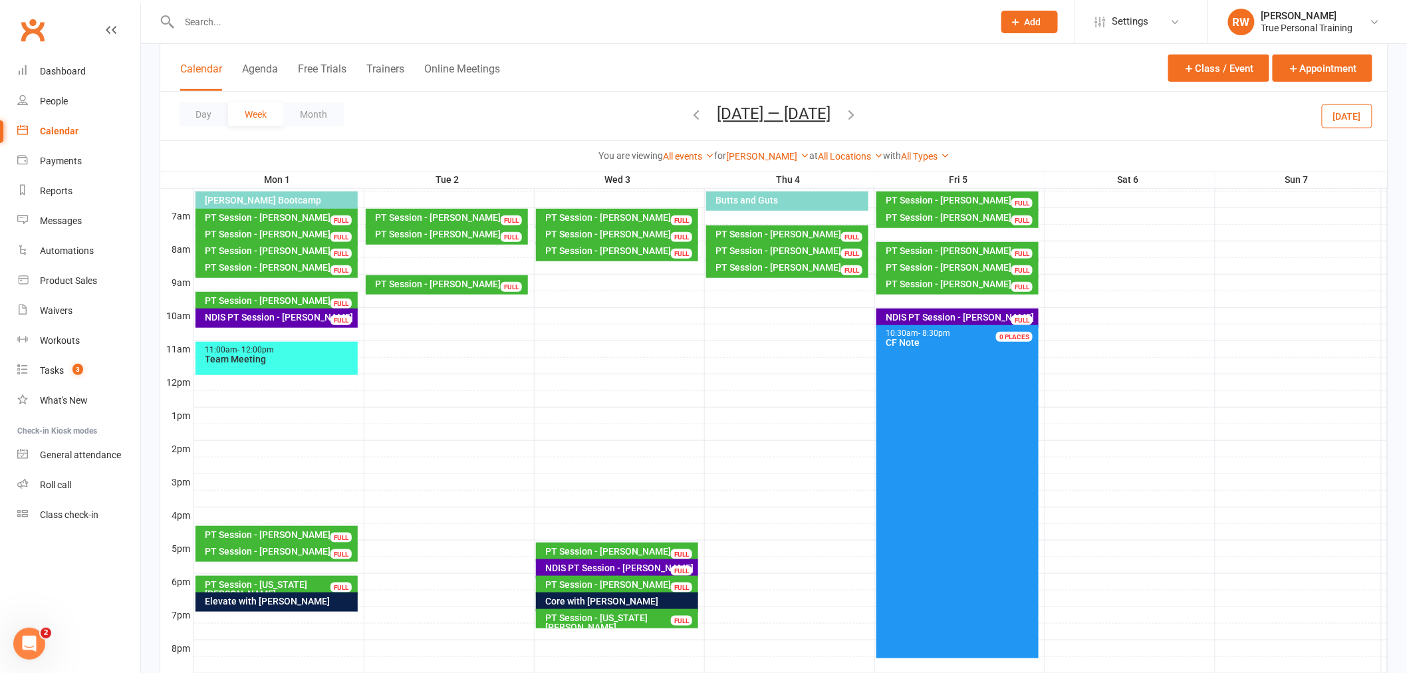
click at [313, 606] on div "Elevate with [PERSON_NAME]" at bounding box center [276, 601] width 163 height 19
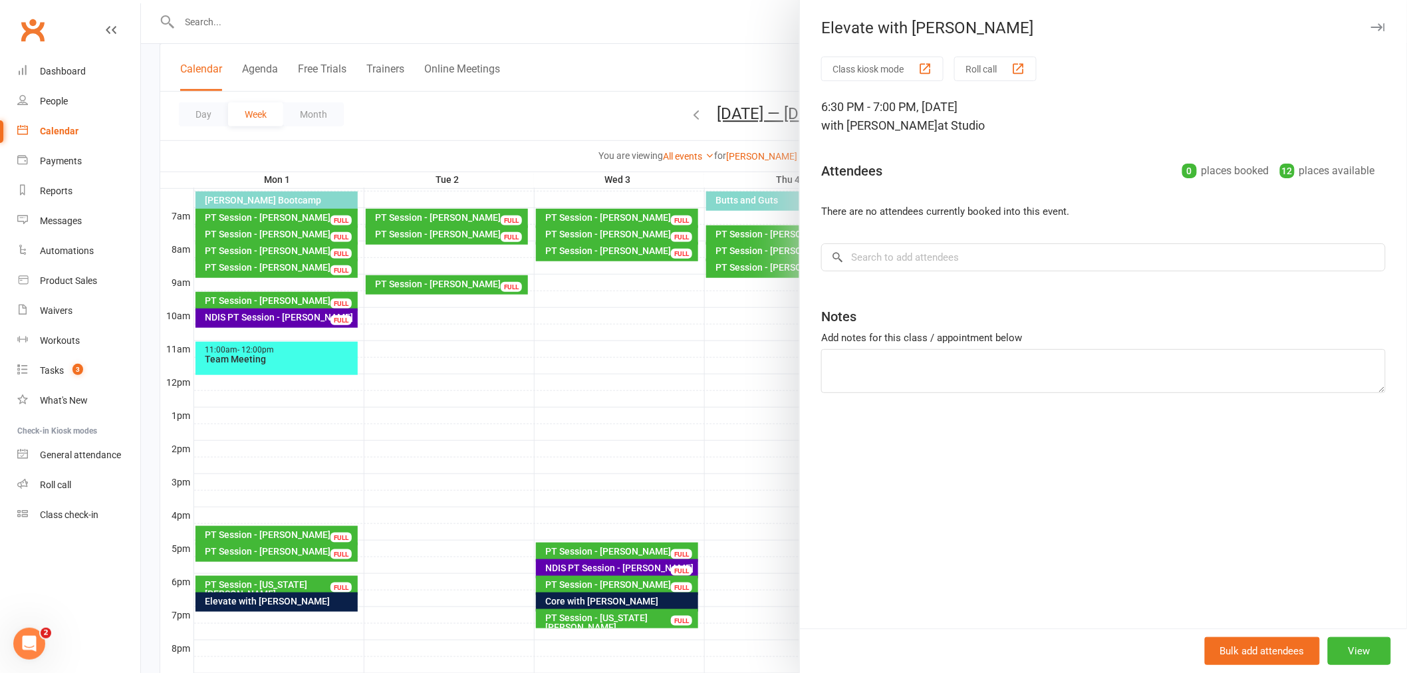
click at [472, 93] on div at bounding box center [774, 336] width 1266 height 673
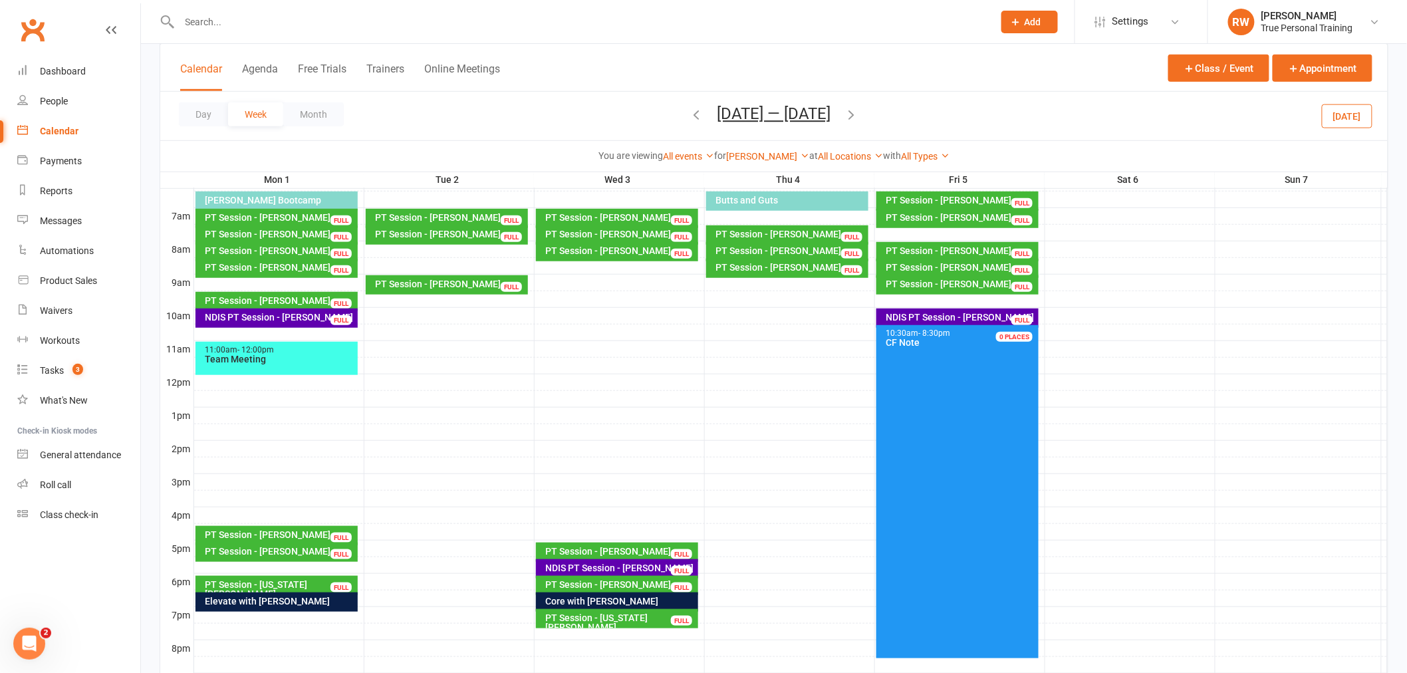
click at [703, 110] on icon "button" at bounding box center [696, 114] width 15 height 15
click at [689, 117] on icon "button" at bounding box center [696, 114] width 15 height 15
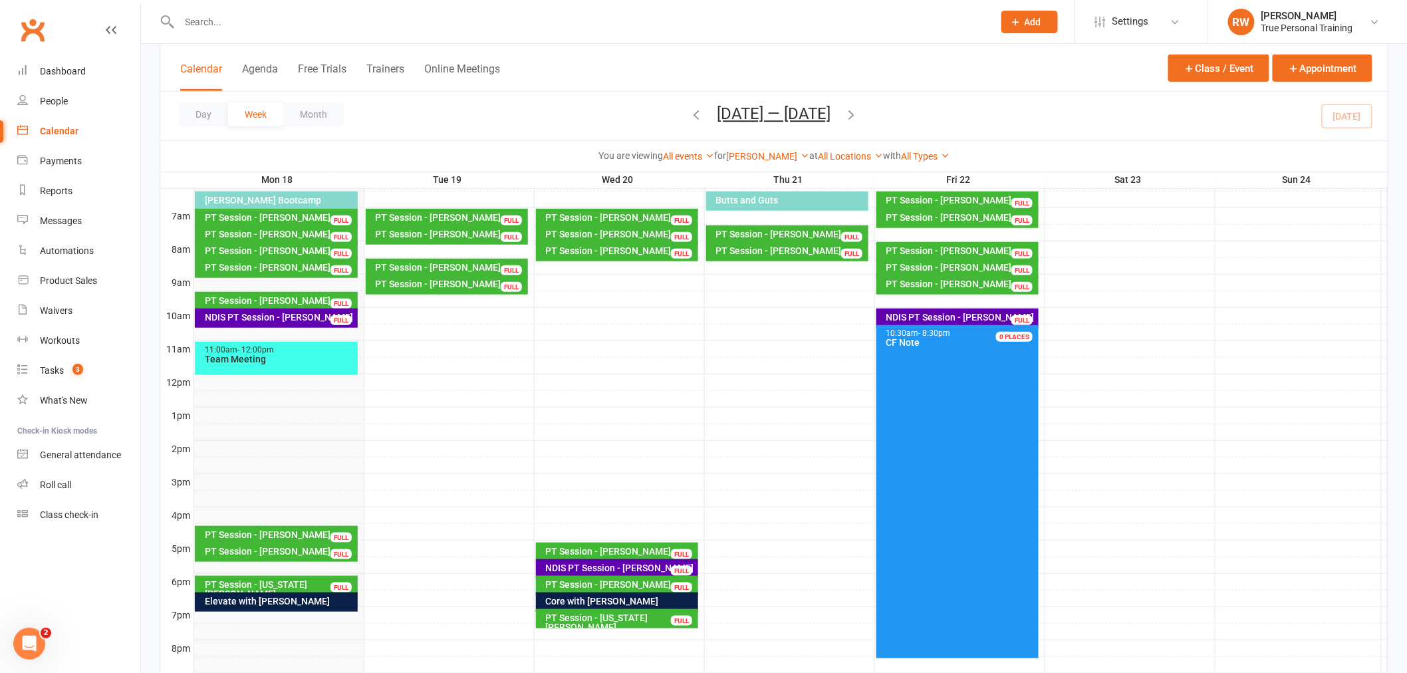
click at [303, 193] on div "[PERSON_NAME] Bootcamp" at bounding box center [276, 200] width 163 height 19
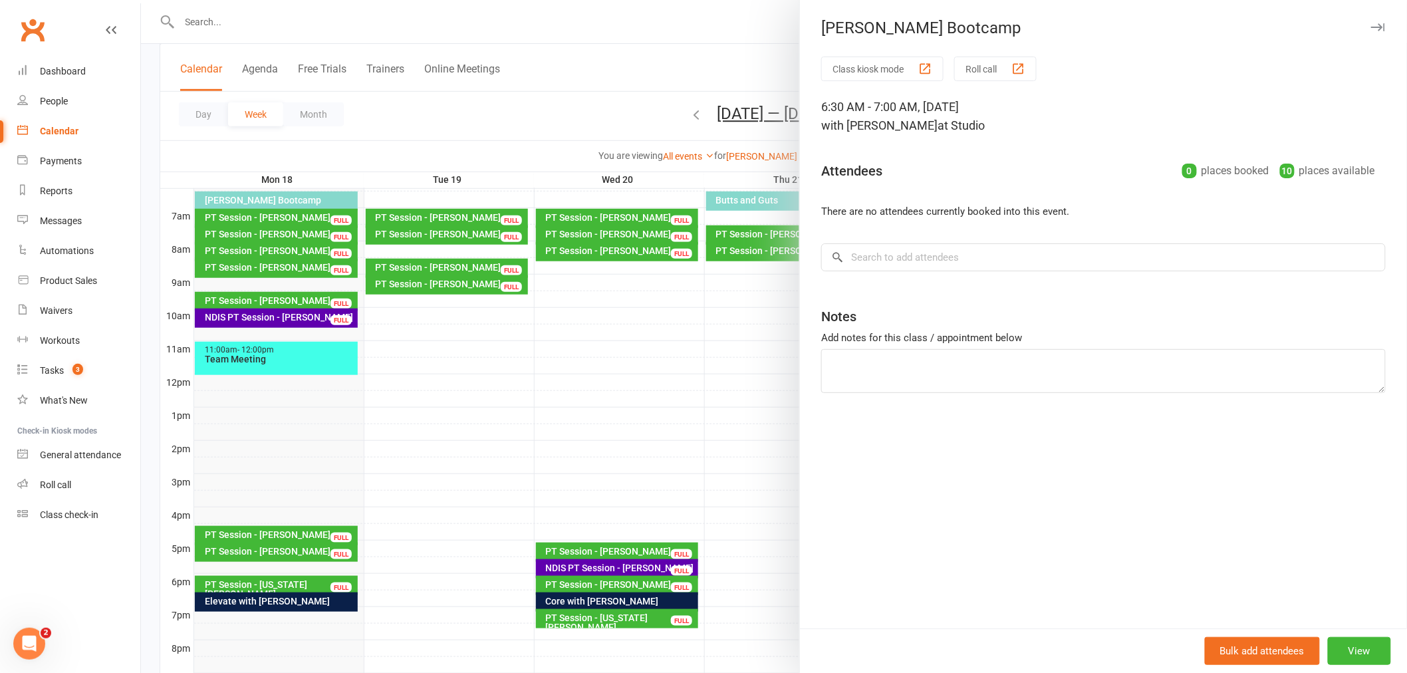
click at [326, 596] on div at bounding box center [774, 336] width 1266 height 673
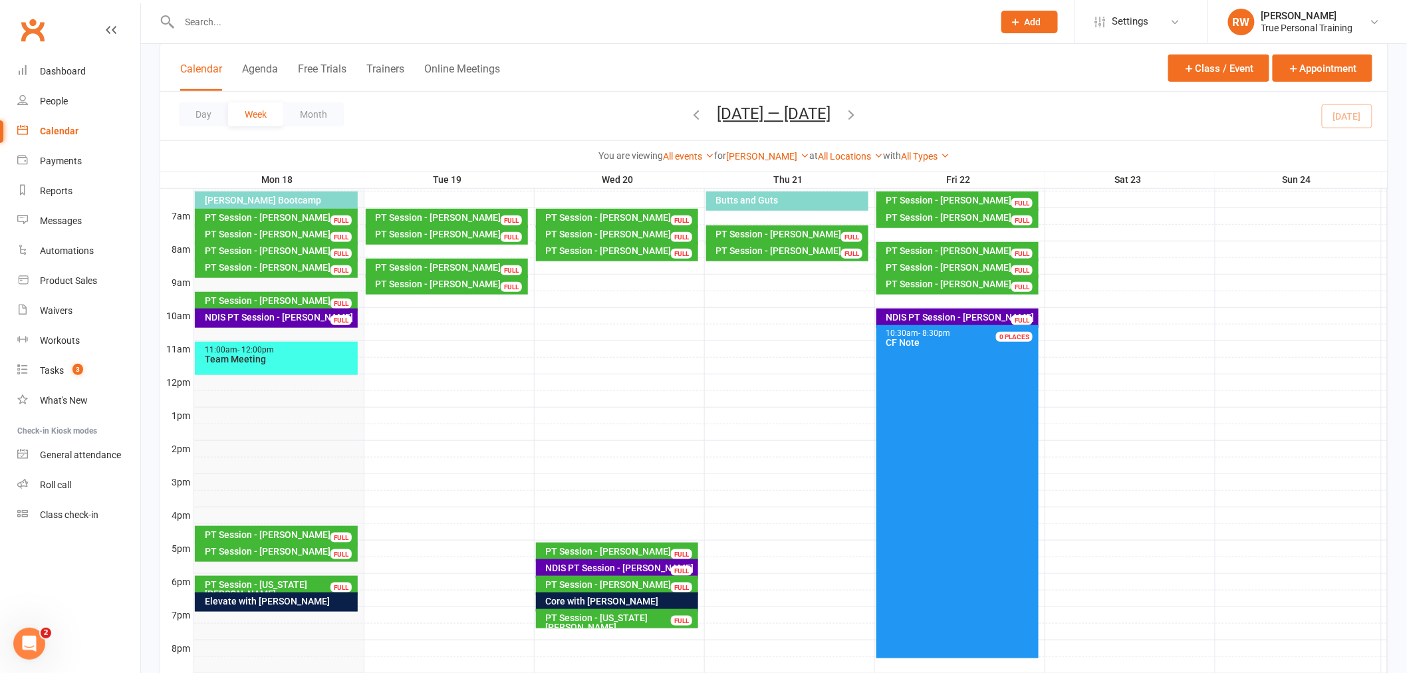
click at [328, 602] on div "Elevate with [PERSON_NAME]" at bounding box center [279, 600] width 151 height 9
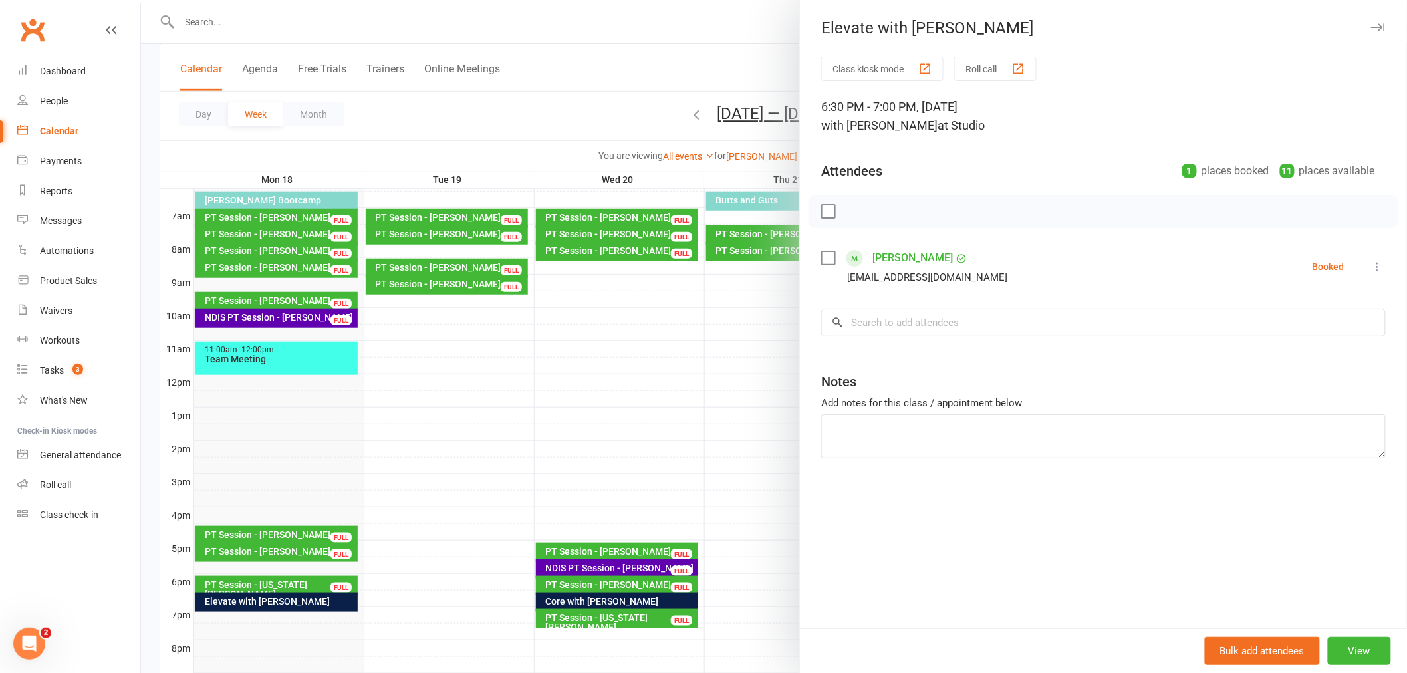
click at [328, 602] on div at bounding box center [774, 336] width 1266 height 673
